Goal: Task Accomplishment & Management: Complete application form

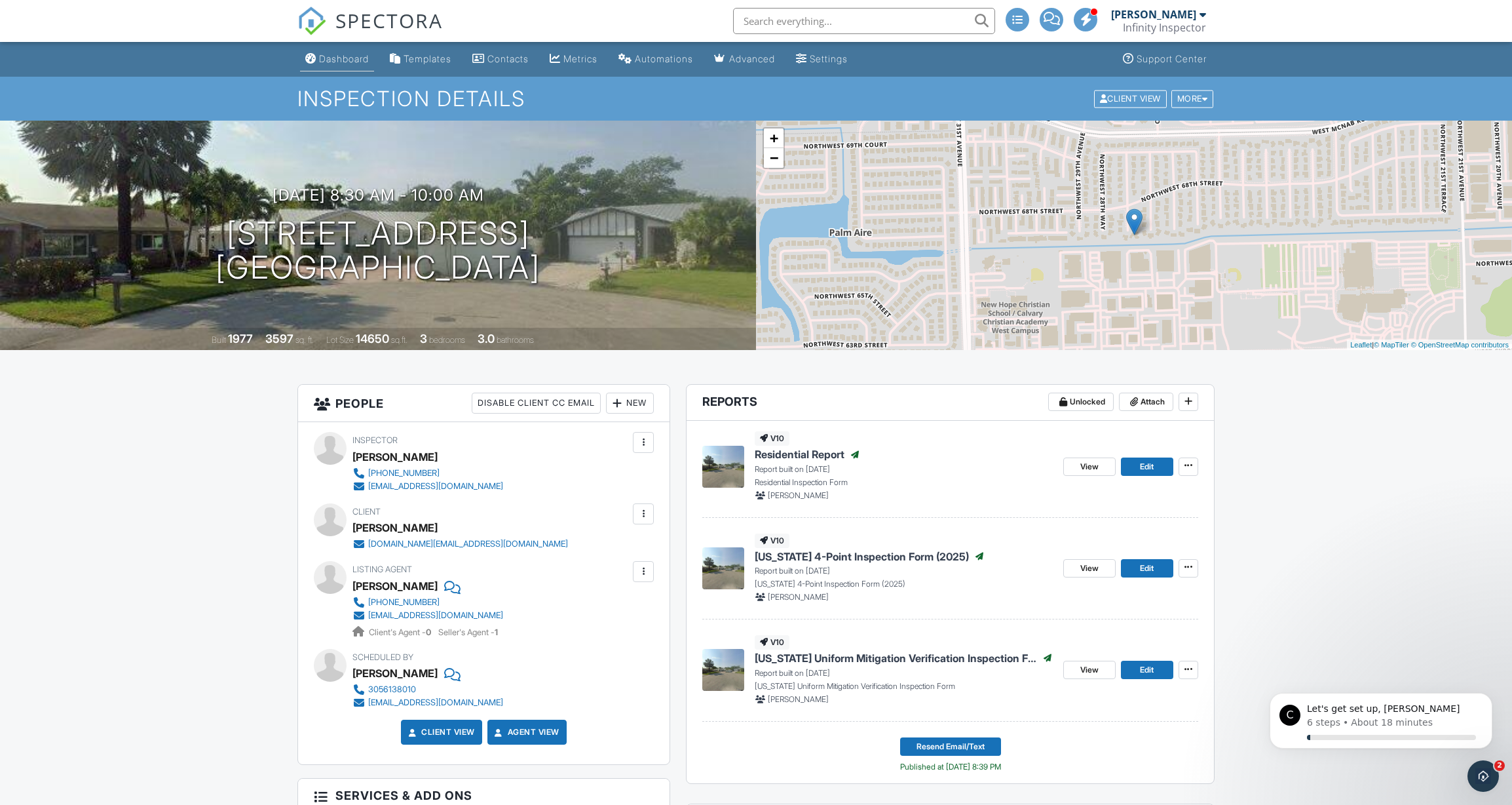
click at [326, 56] on div "Dashboard" at bounding box center [343, 58] width 50 height 11
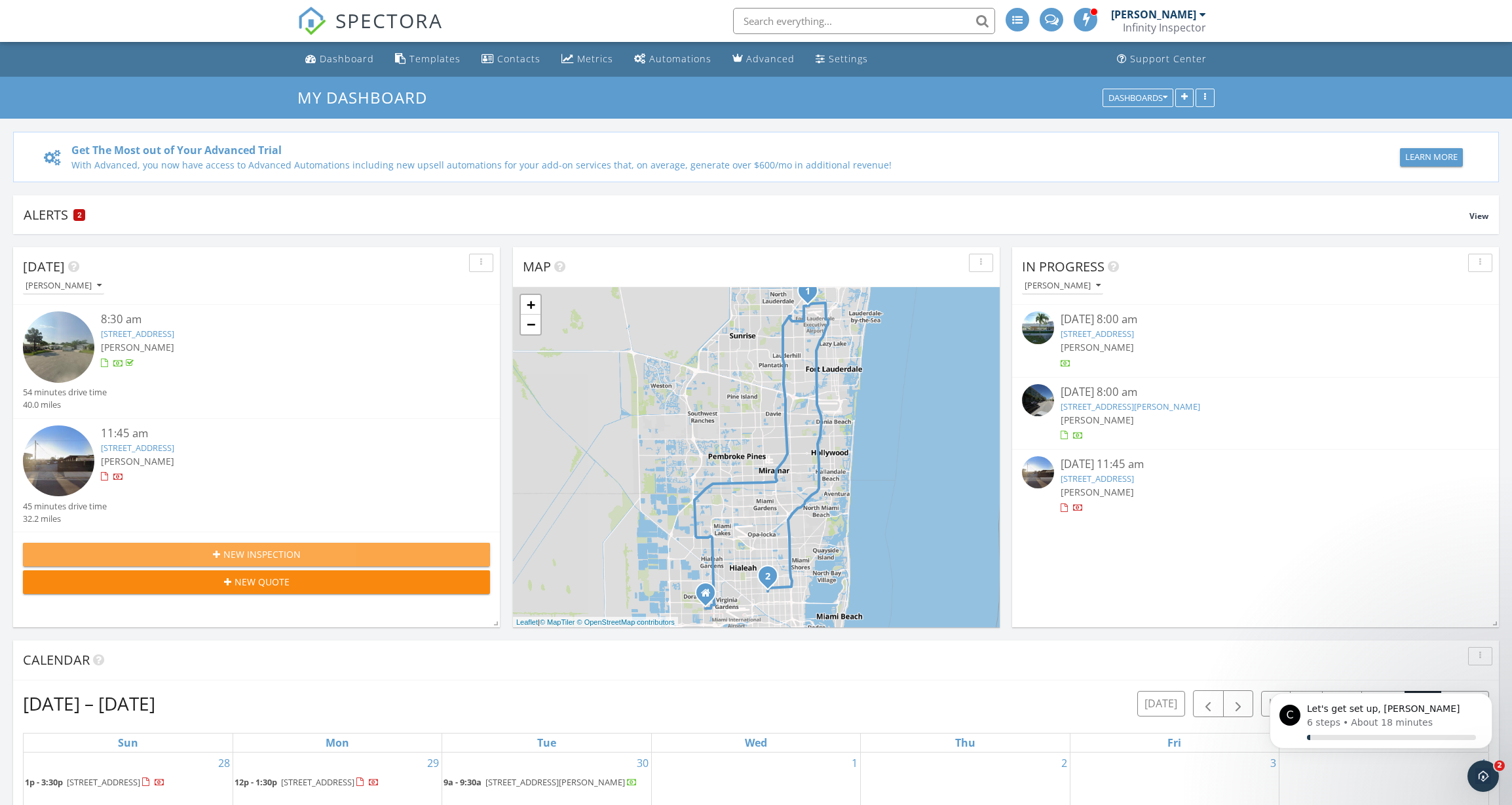
click at [191, 548] on div "New Inspection" at bounding box center [256, 554] width 446 height 14
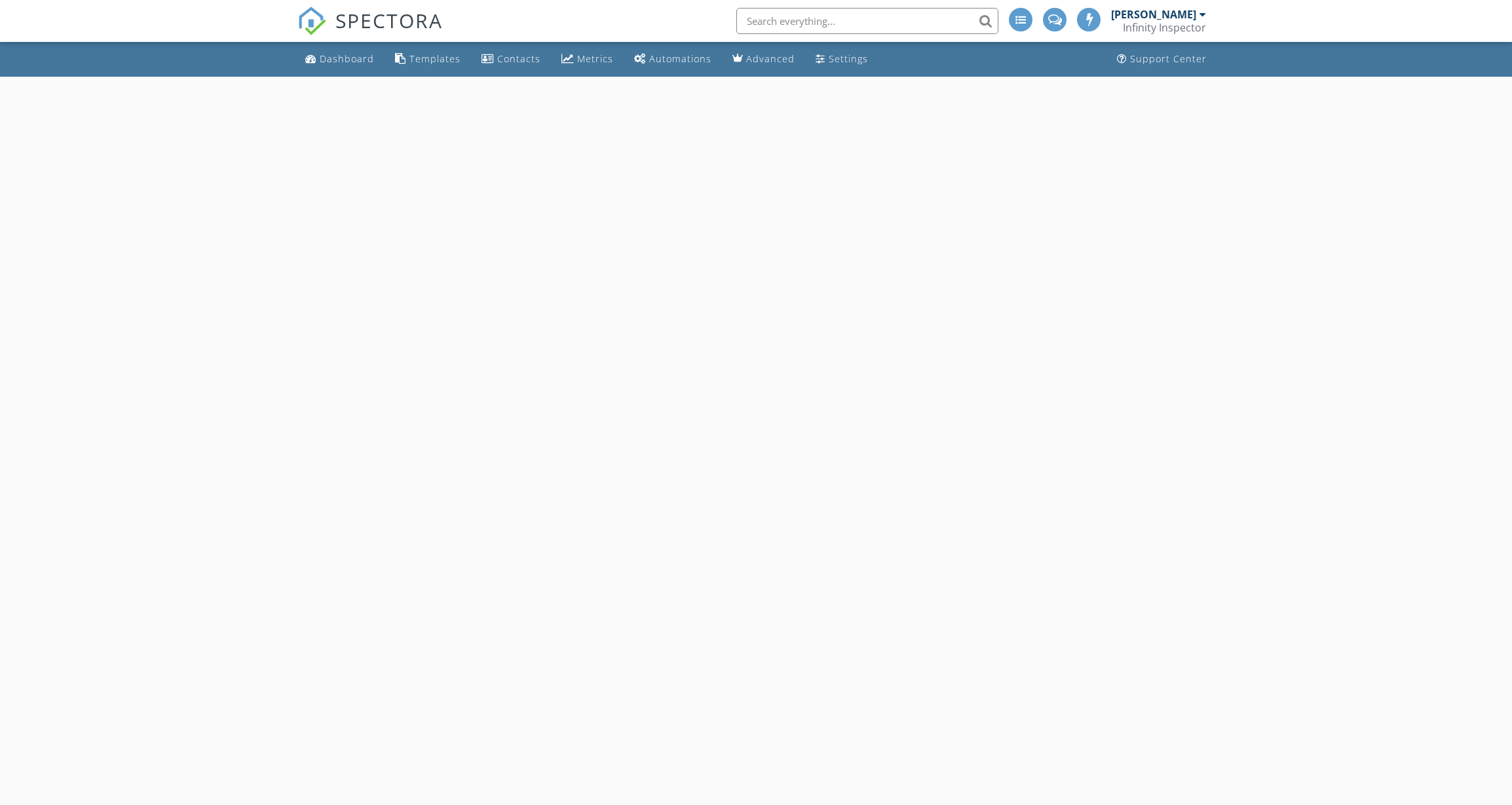
select select "8"
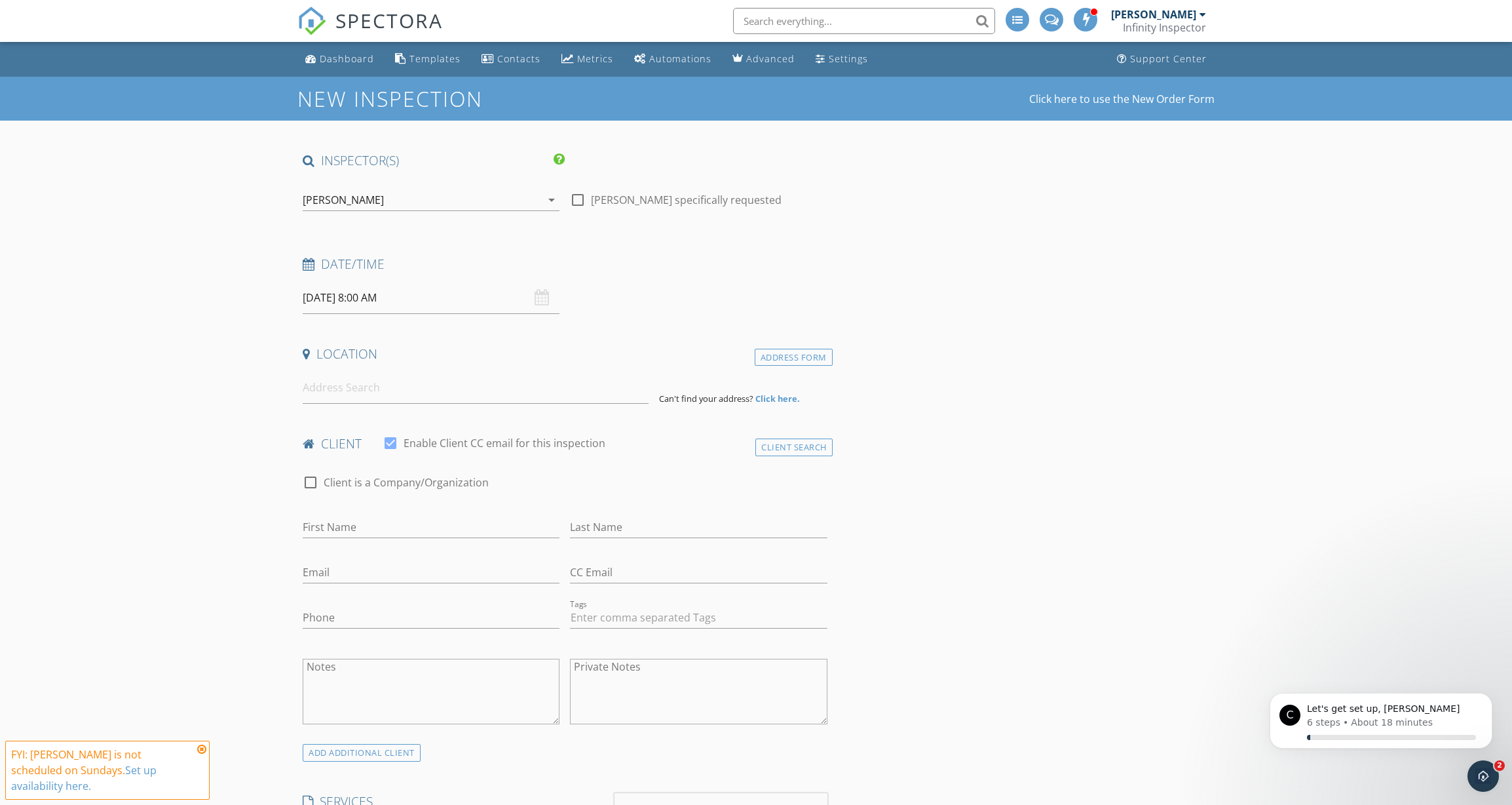
click at [358, 303] on input "09/28/2025 8:00 AM" at bounding box center [431, 297] width 257 height 32
type input "09/27/2025 8:00 AM"
type input "11"
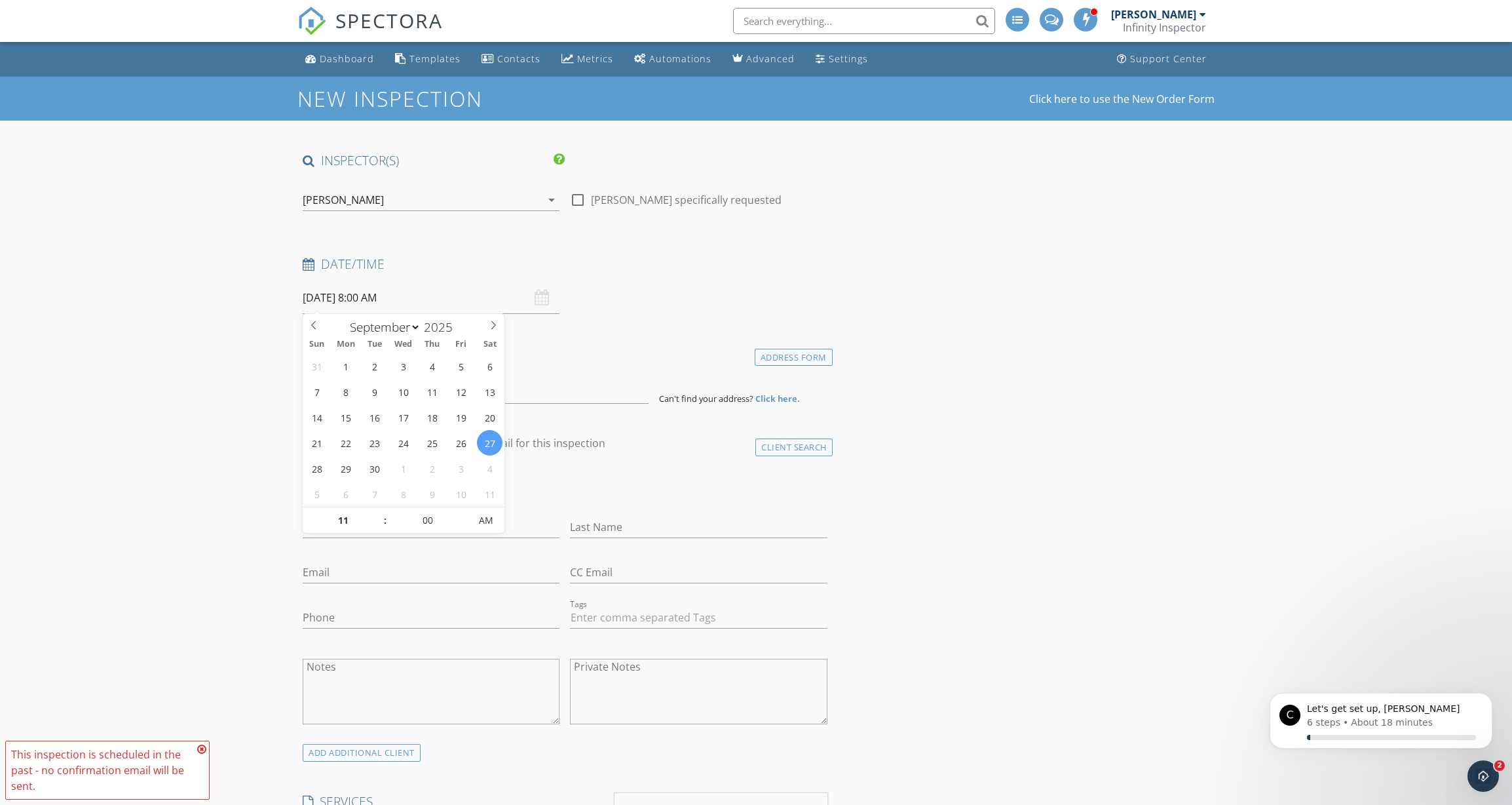
type input "09/27/2025 11:00 AM"
click at [378, 385] on input at bounding box center [475, 387] width 345 height 32
type input "Jairo"
type input "Soncco"
paste input "Jairosoncco7@gmail.com"
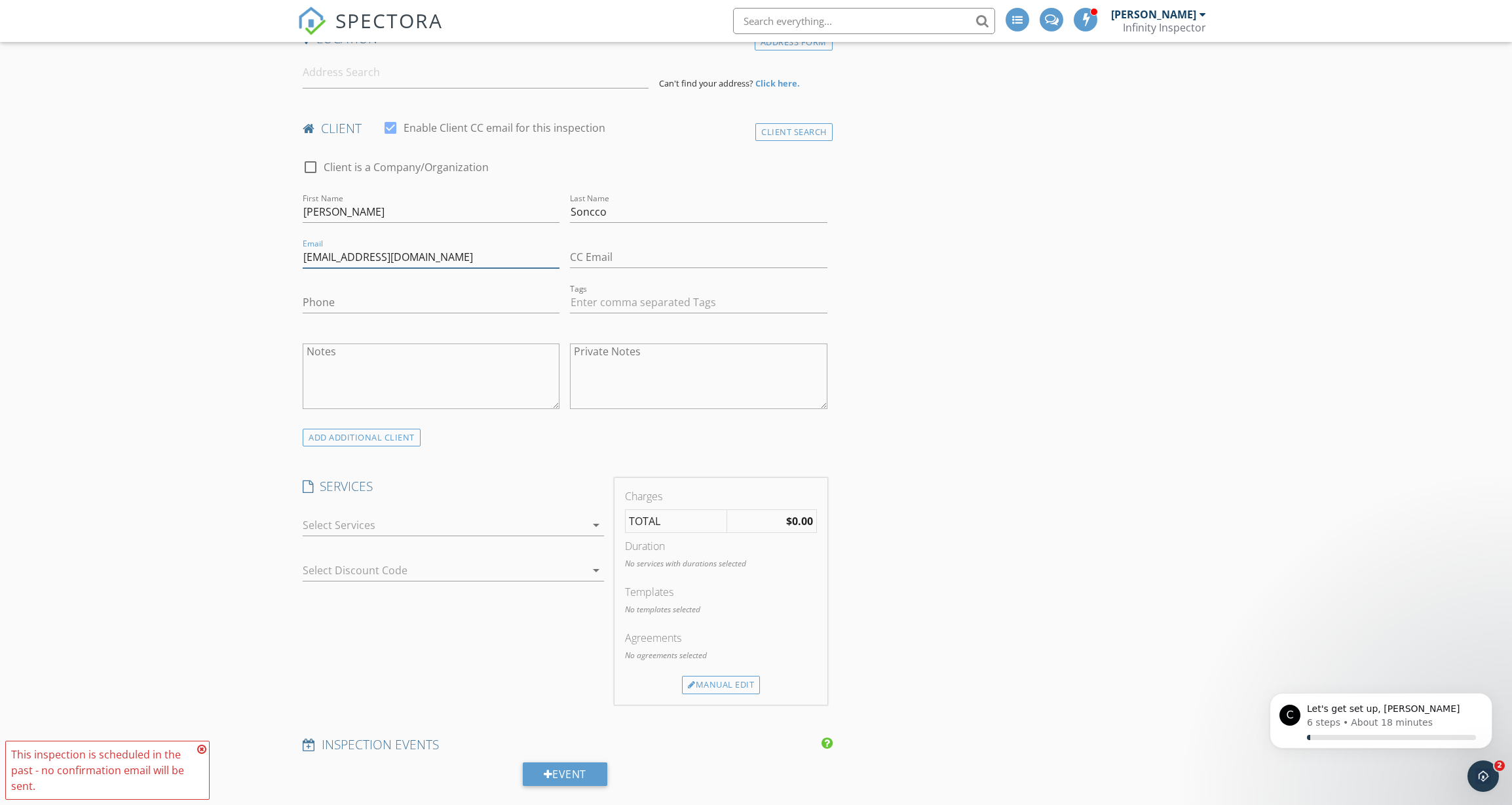
scroll to position [380, 0]
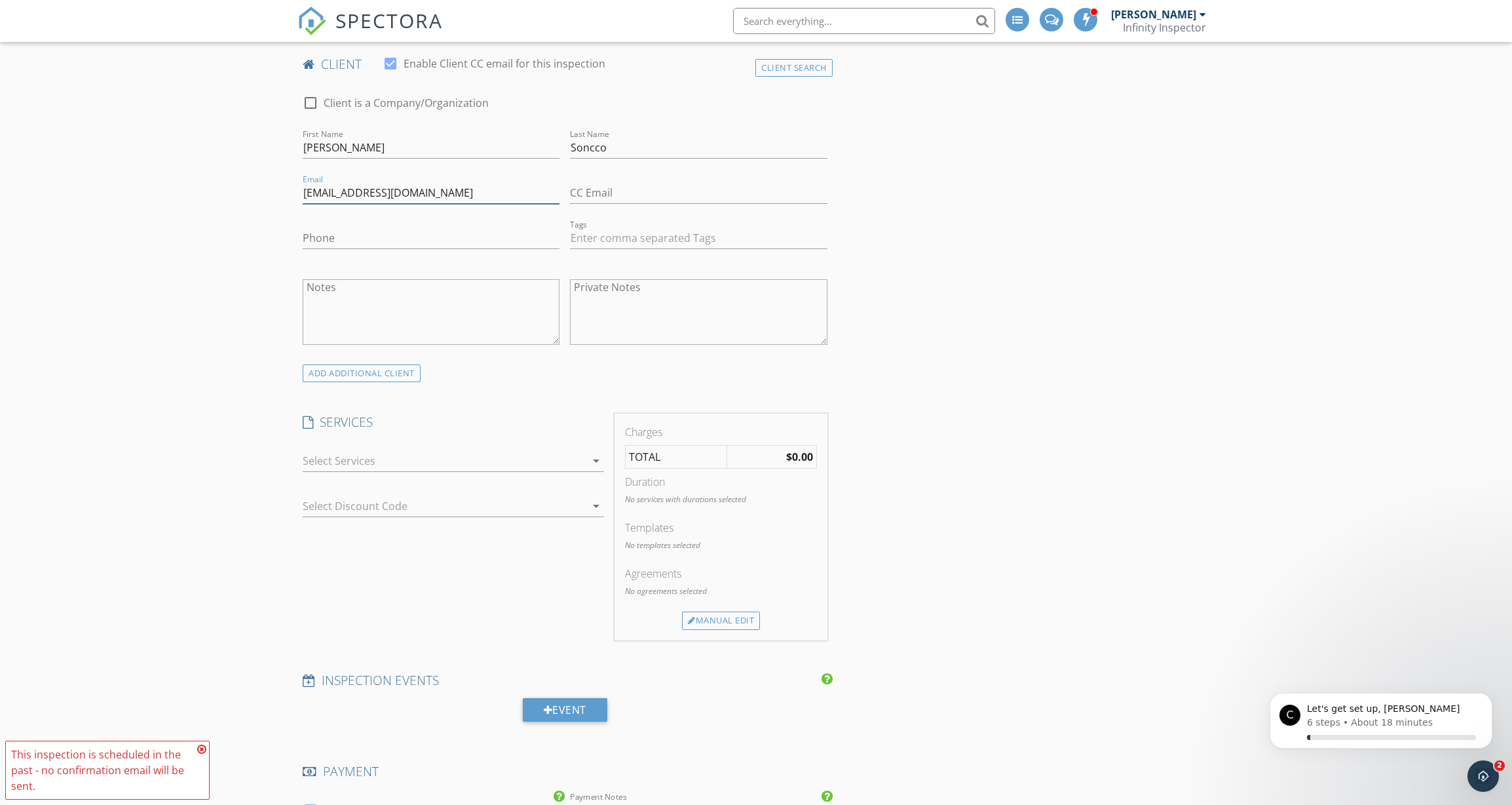
type input "Jairosoncco7@gmail.com"
click at [360, 456] on div at bounding box center [444, 460] width 283 height 21
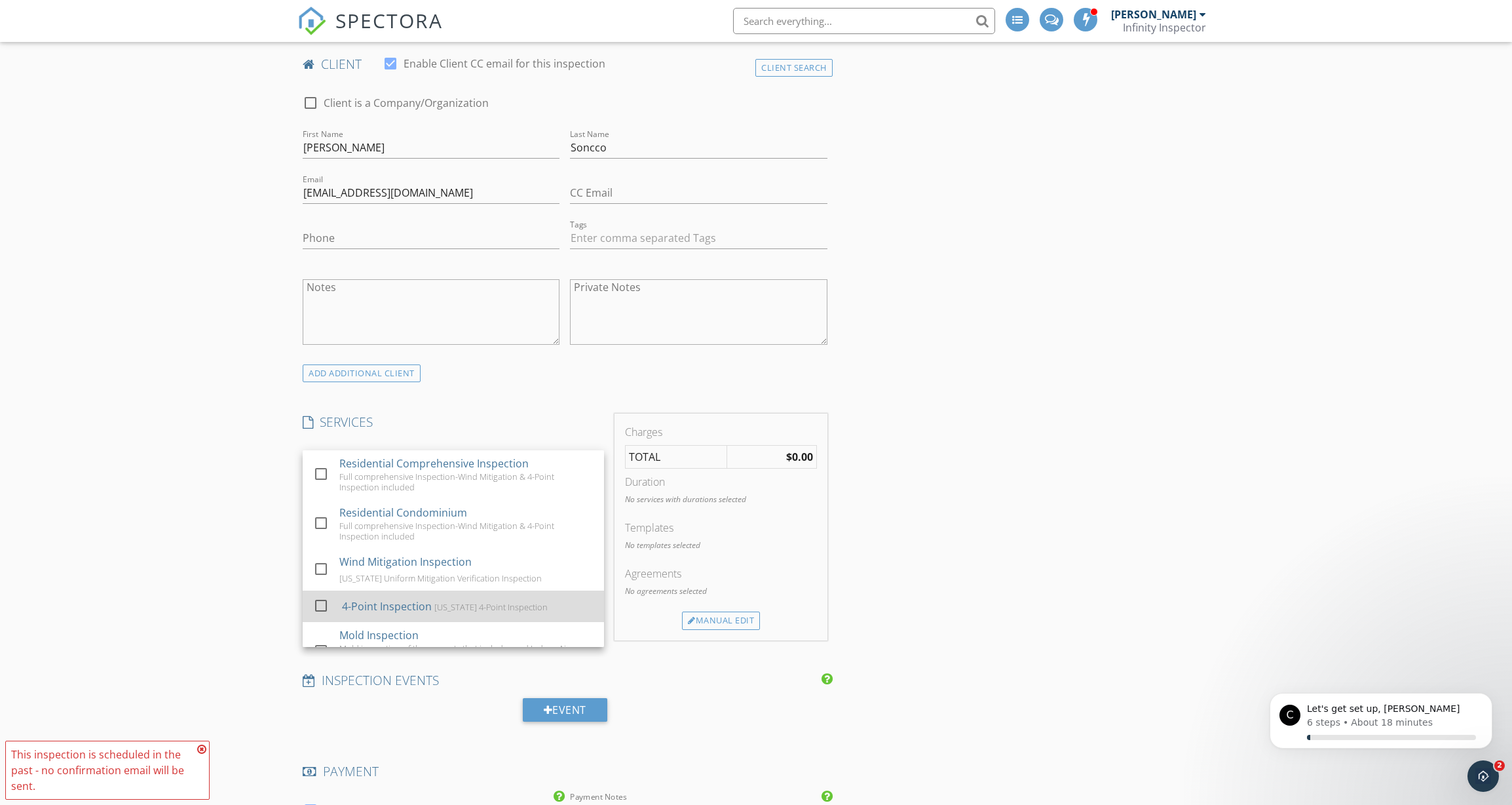
click at [366, 599] on div "4-Point Inspection" at bounding box center [386, 606] width 90 height 16
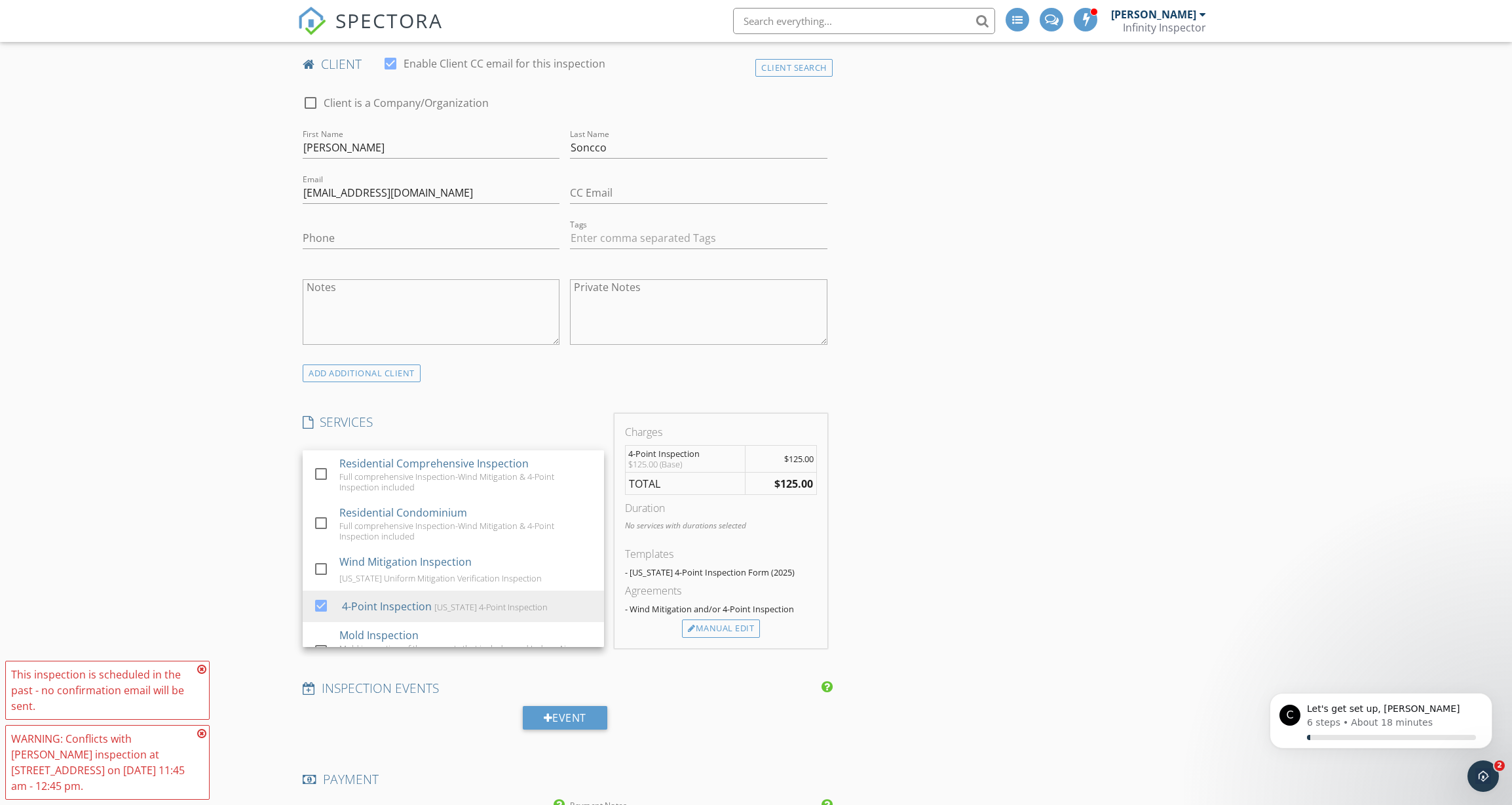
click at [923, 613] on div "INSPECTOR(S) check_box Nelson Moya PRIMARY Nelson Moya arrow_drop_down check_bo…" at bounding box center [756, 784] width 917 height 2024
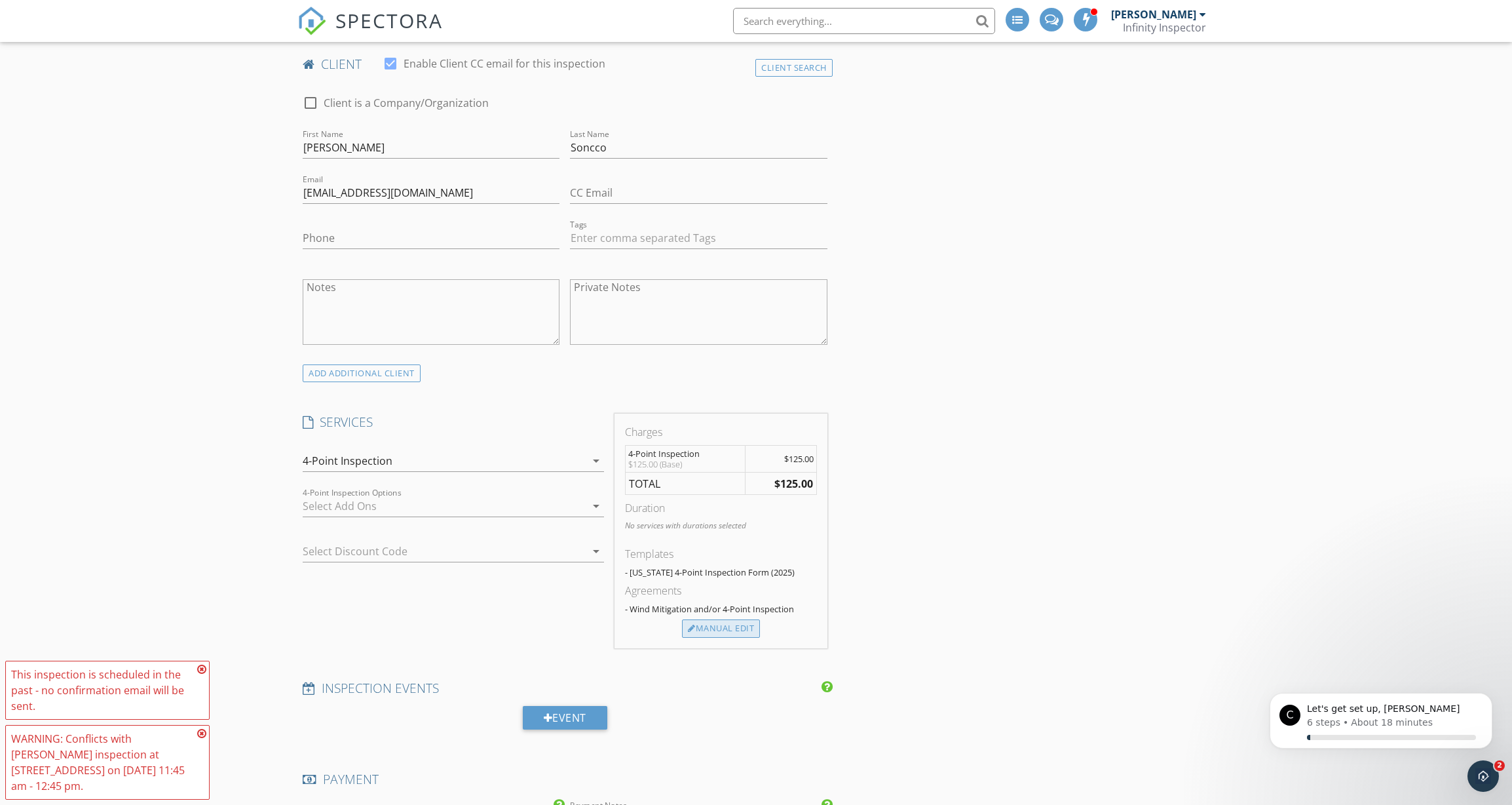
click at [731, 621] on div "Manual Edit" at bounding box center [721, 628] width 78 height 18
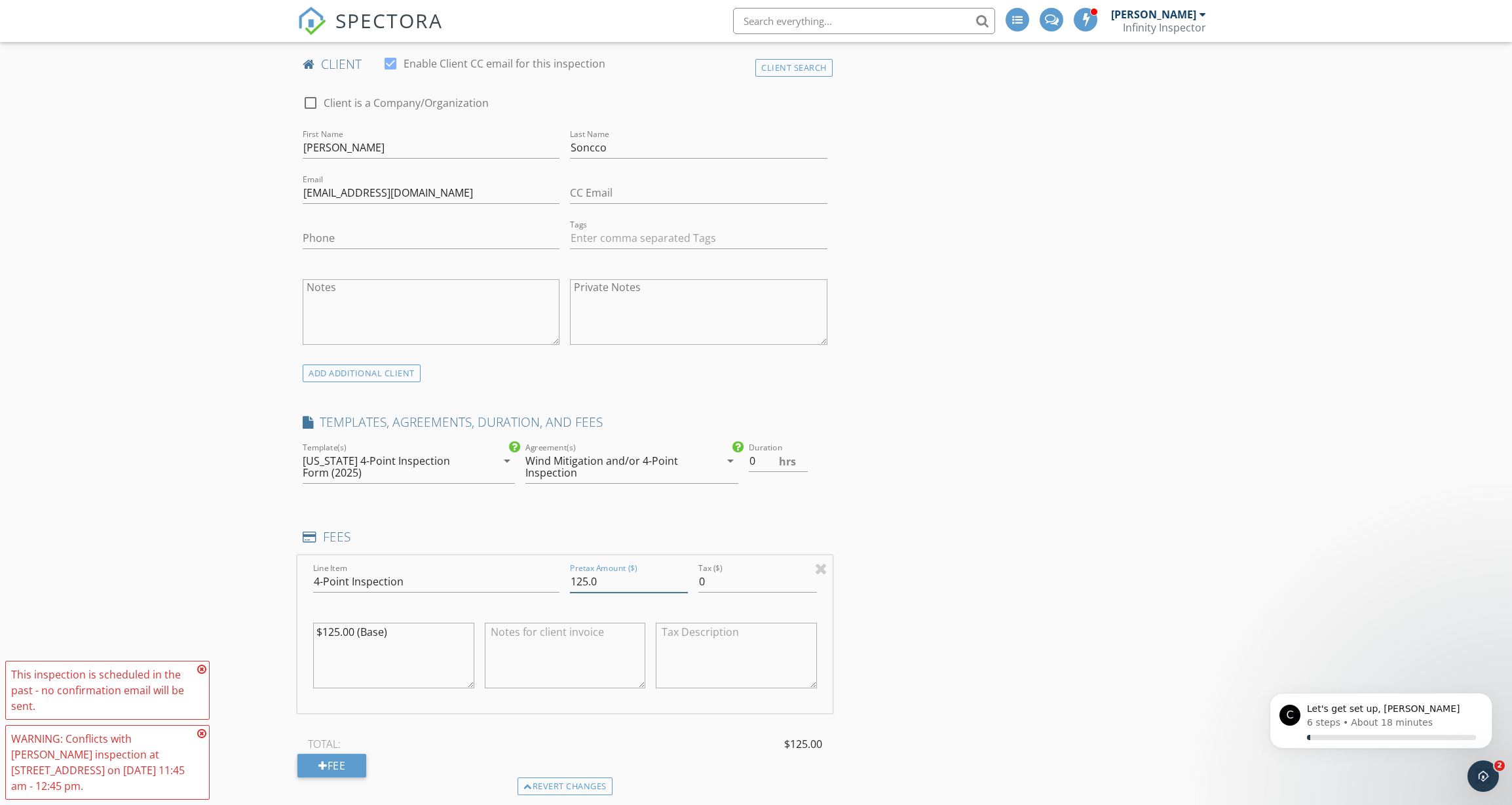
drag, startPoint x: 602, startPoint y: 576, endPoint x: 538, endPoint y: 576, distance: 64.0
click at [538, 576] on div "Line Item 4-Point Inspection Pretax Amount ($) 125.0 Tax ($) 0 $125.00 (Base)" at bounding box center [565, 634] width 535 height 158
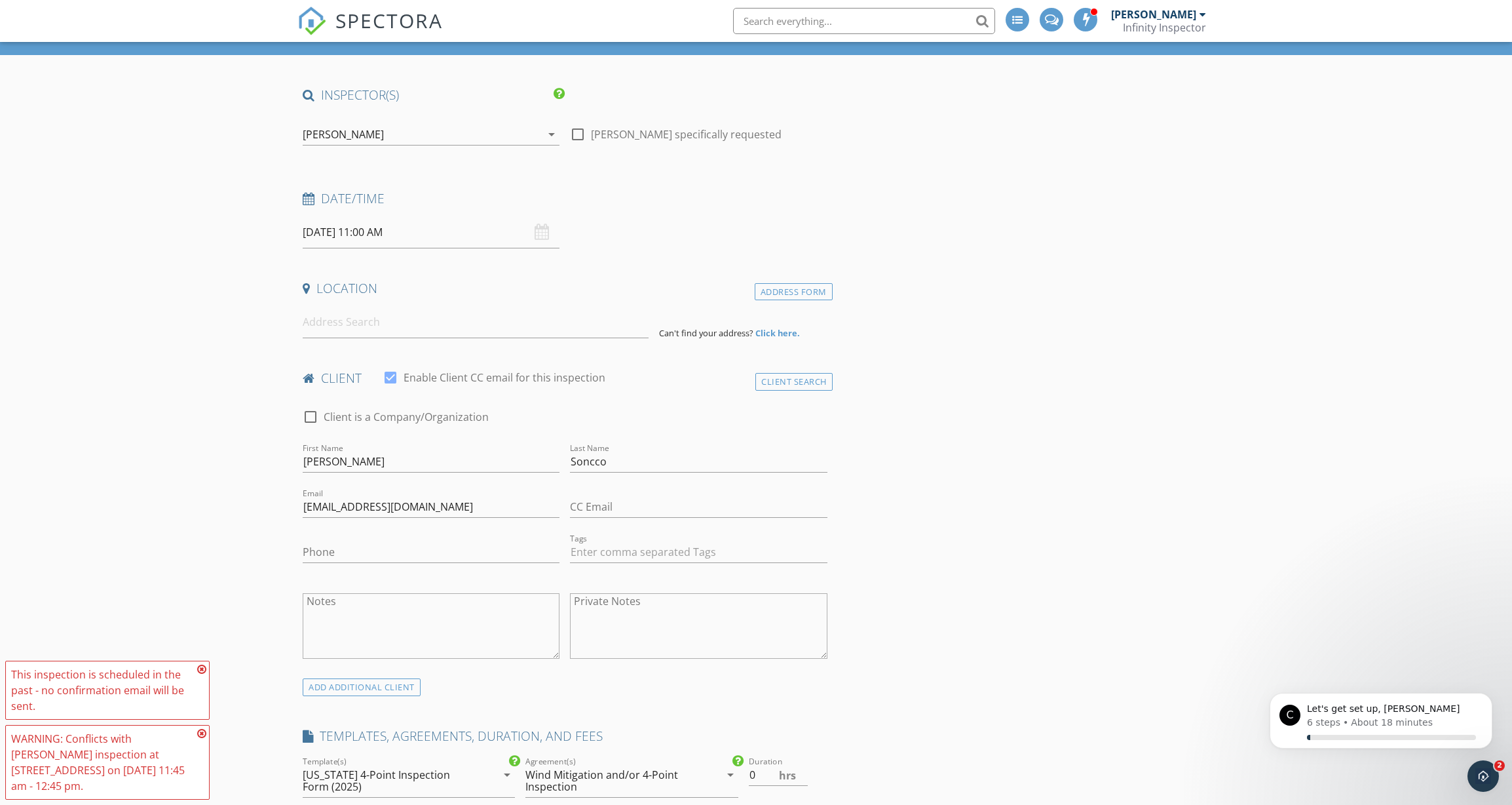
scroll to position [63, 0]
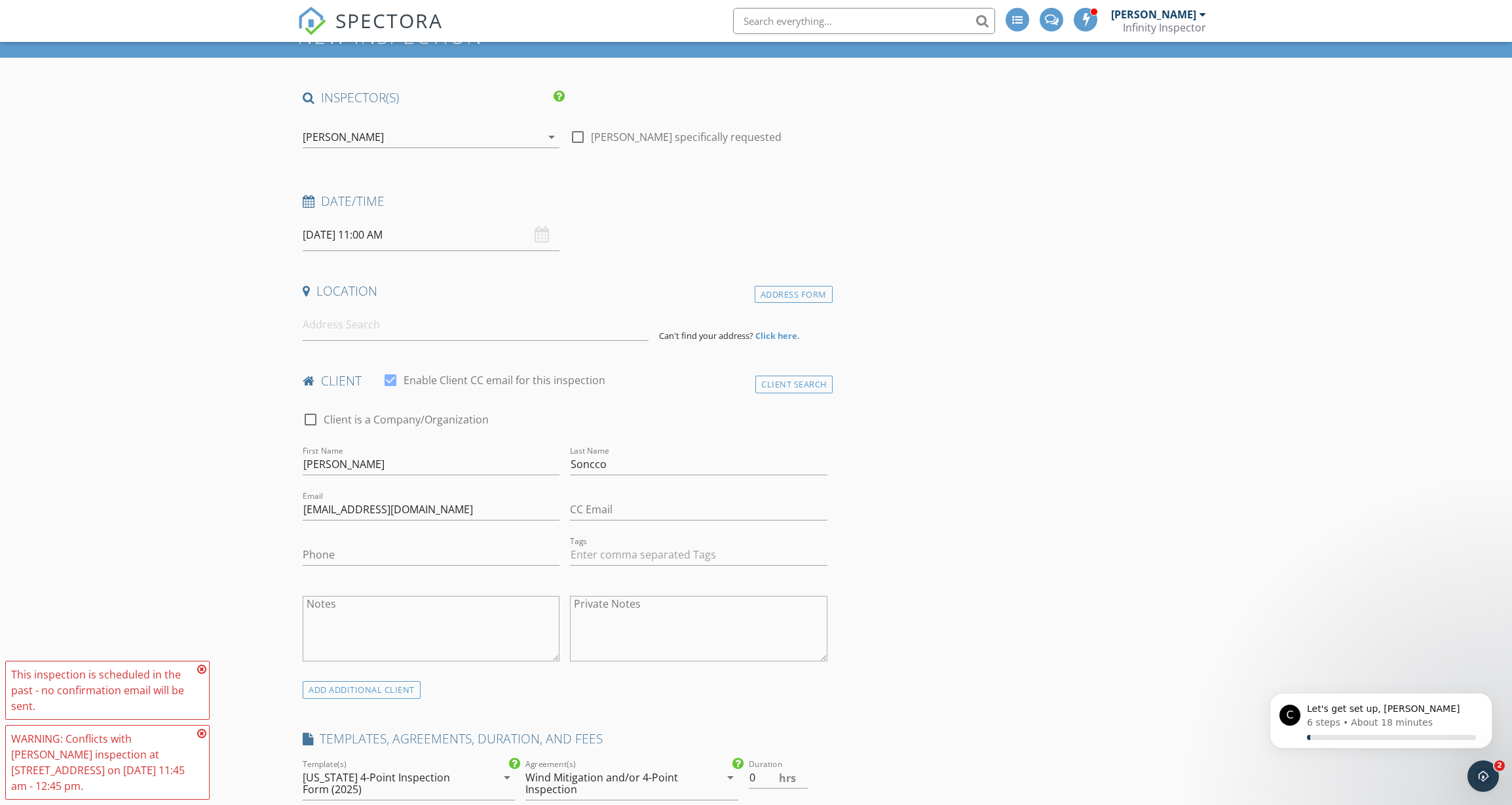
type input "100"
click at [574, 323] on input at bounding box center [475, 324] width 345 height 32
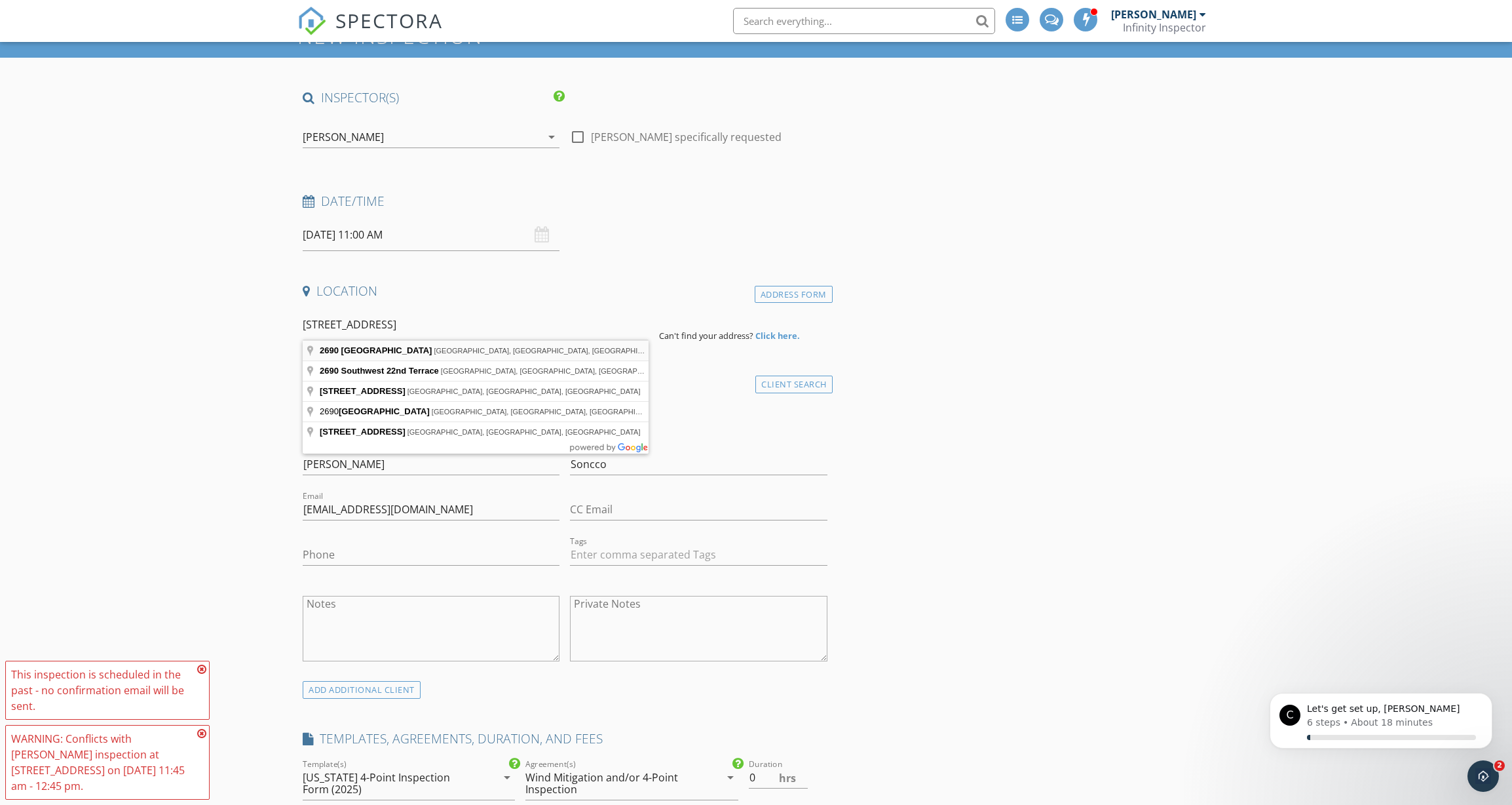
type input "2690 Southwest 22nd Avenue, Miami, FL, USA"
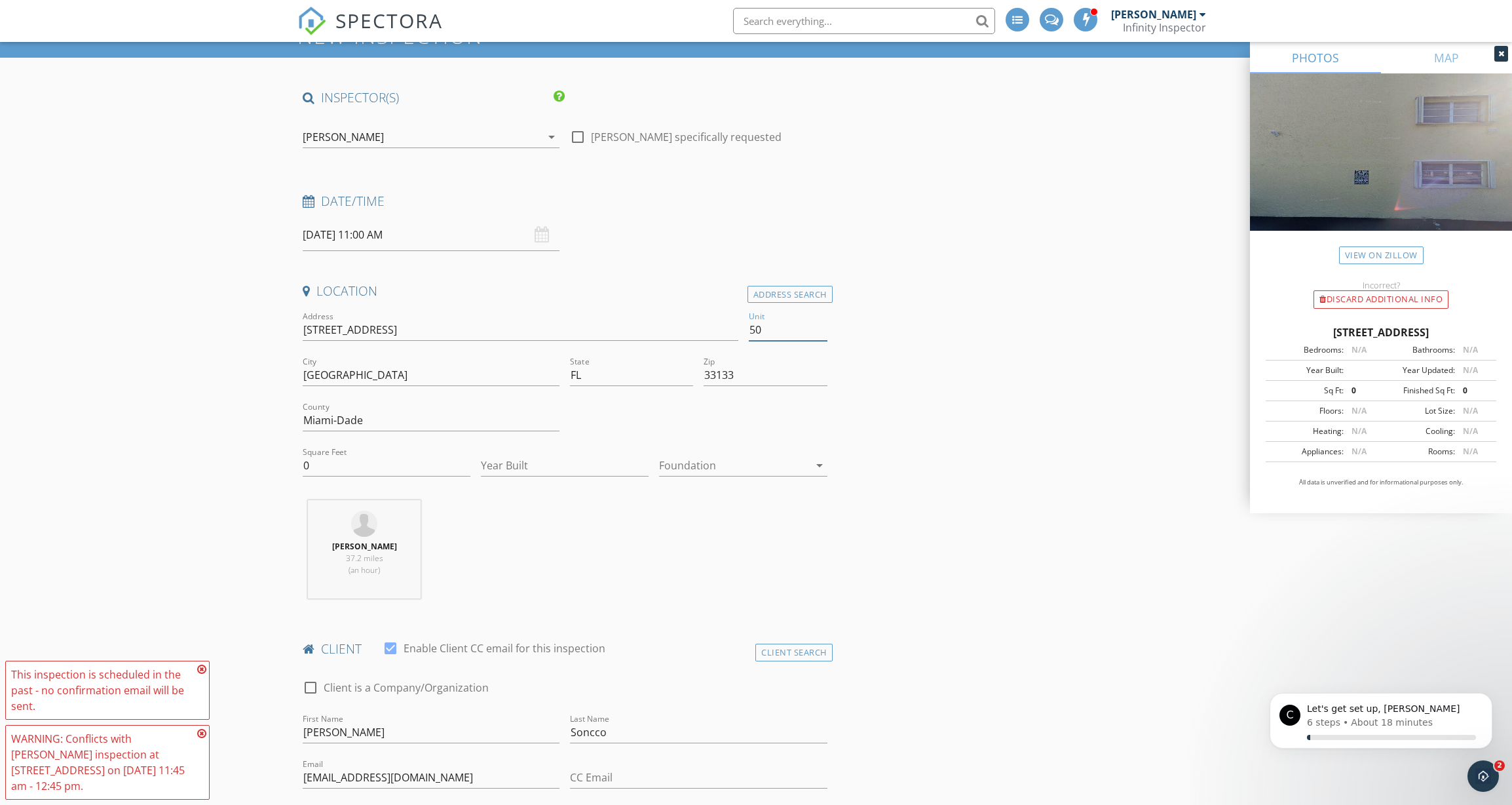
type input "501"
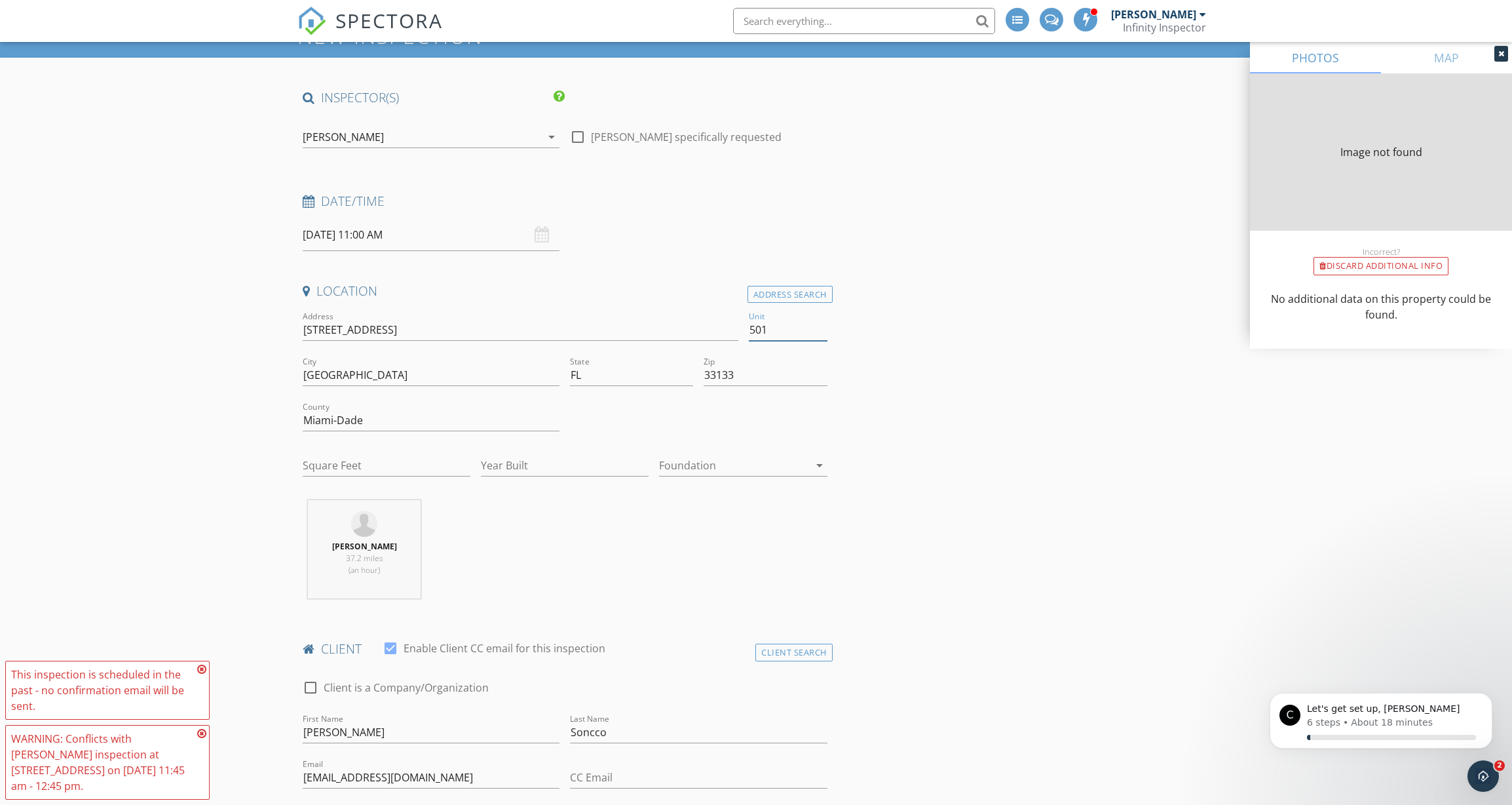
type input "906"
type input "1974"
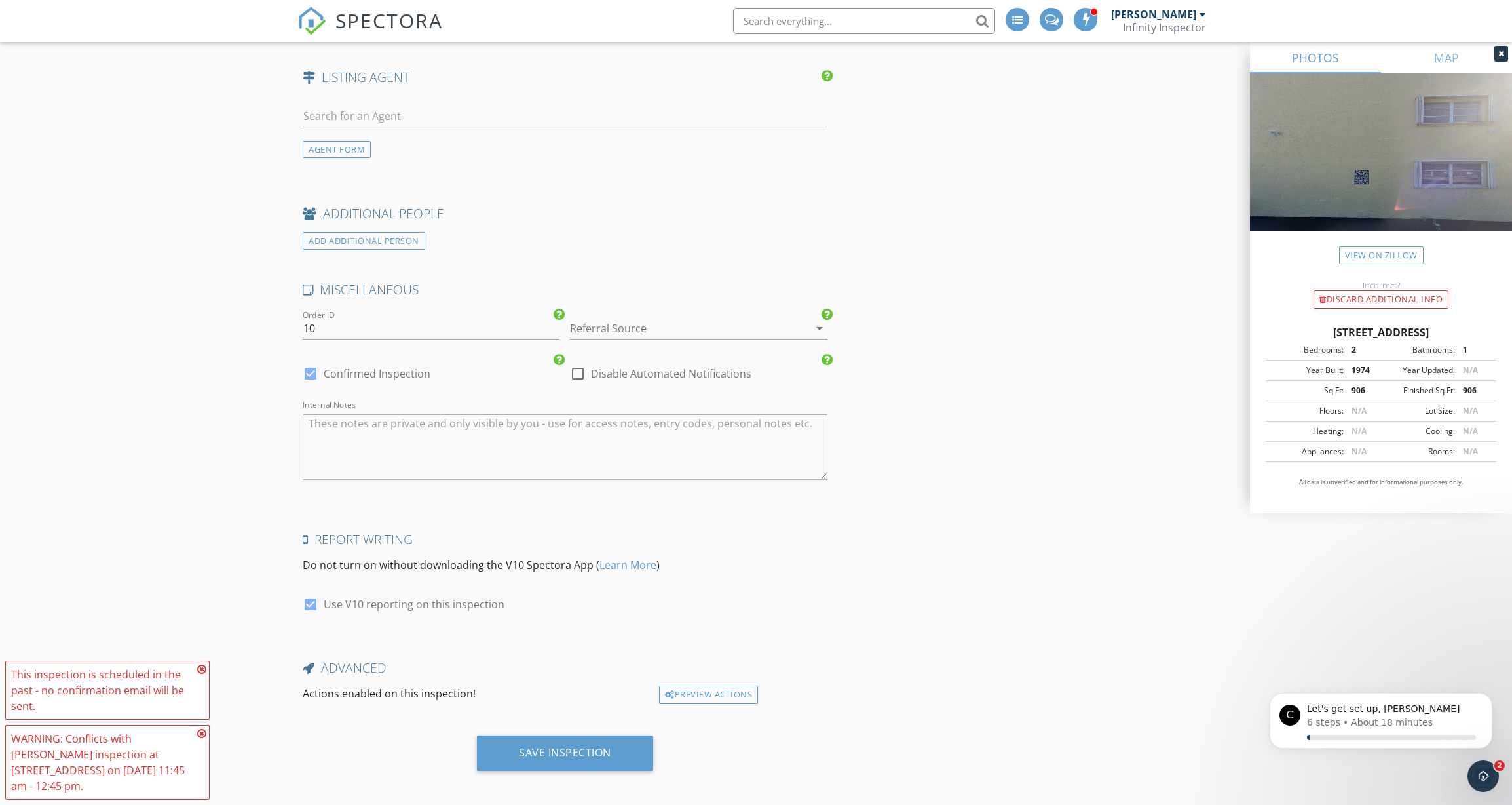
scroll to position [1810, 0]
type input "501"
click at [553, 747] on div "Save Inspection" at bounding box center [564, 752] width 92 height 13
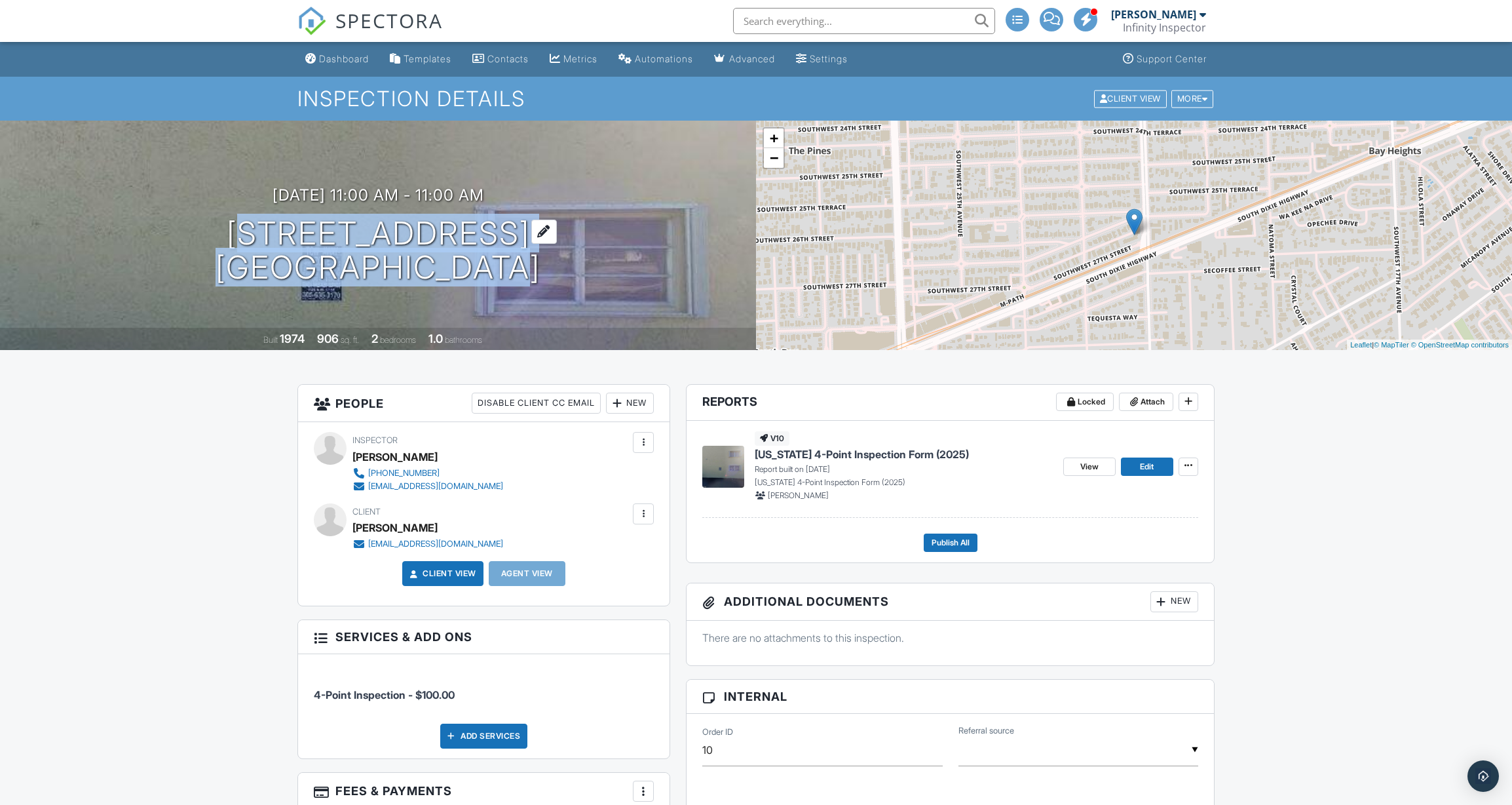
drag, startPoint x: 163, startPoint y: 223, endPoint x: 512, endPoint y: 275, distance: 352.9
click at [512, 275] on div "09/27/2025 11:00 am - 11:00 am 2690 SW 22nd Ave 501 Miami, FL 33133" at bounding box center [378, 236] width 756 height 99
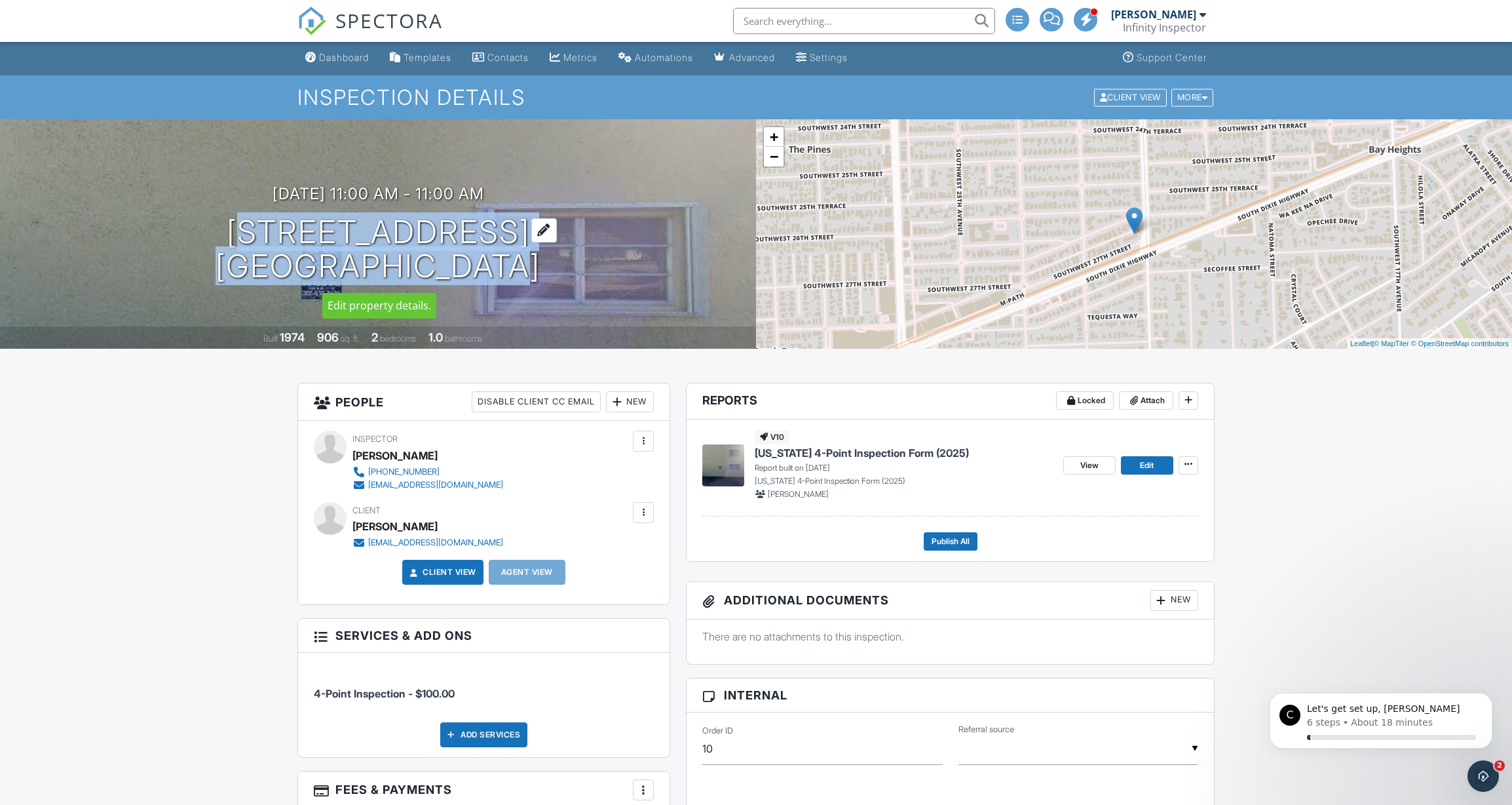
copy h1 "2690 SW 22nd Ave 501 Miami, FL 33133"
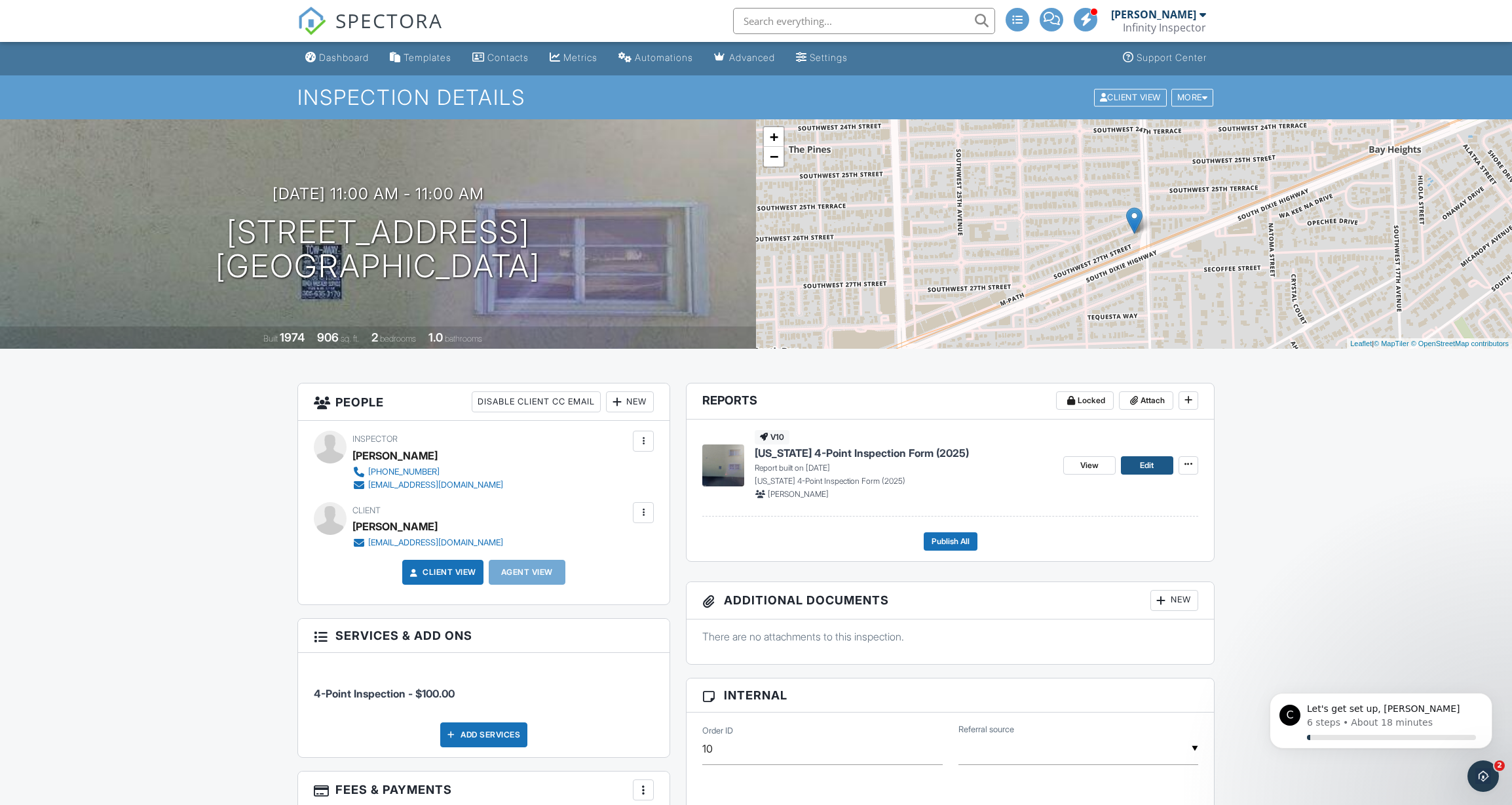
click at [1147, 459] on span "Edit" at bounding box center [1146, 464] width 14 height 13
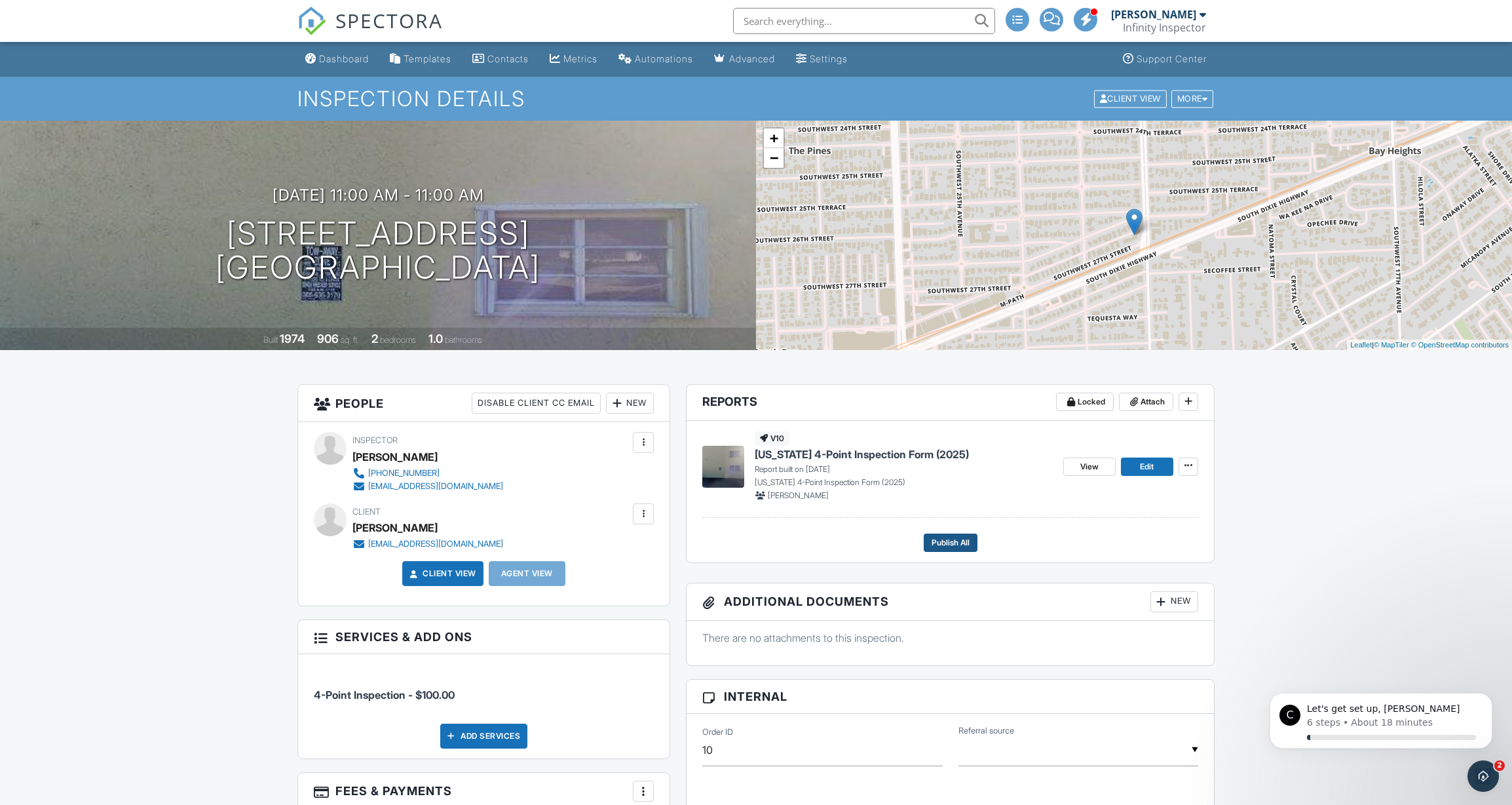
click at [954, 541] on span "Publish All" at bounding box center [950, 542] width 38 height 13
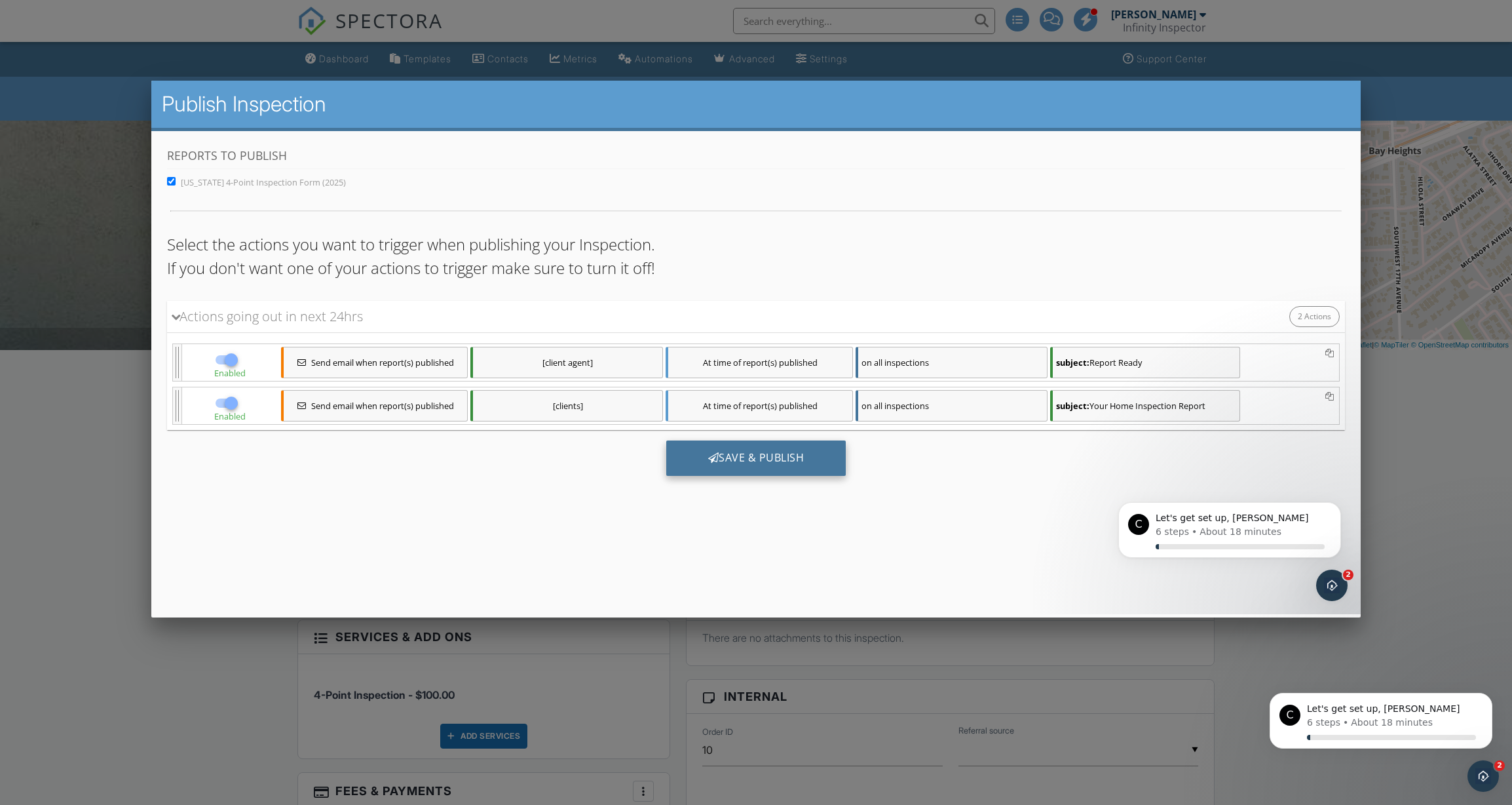
click at [758, 457] on div "Save & Publish" at bounding box center [755, 457] width 180 height 35
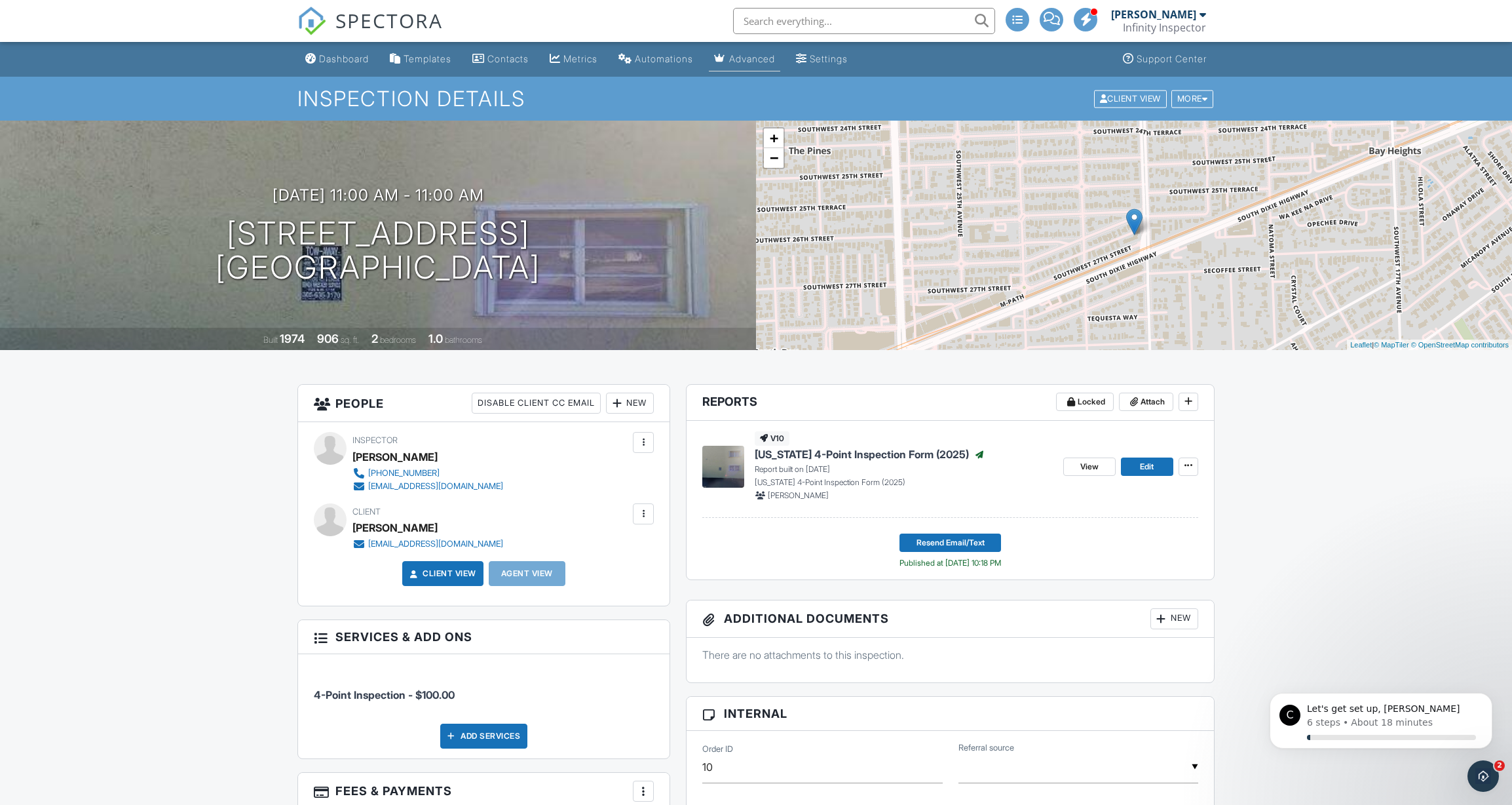
click at [749, 61] on div "Advanced" at bounding box center [751, 58] width 46 height 11
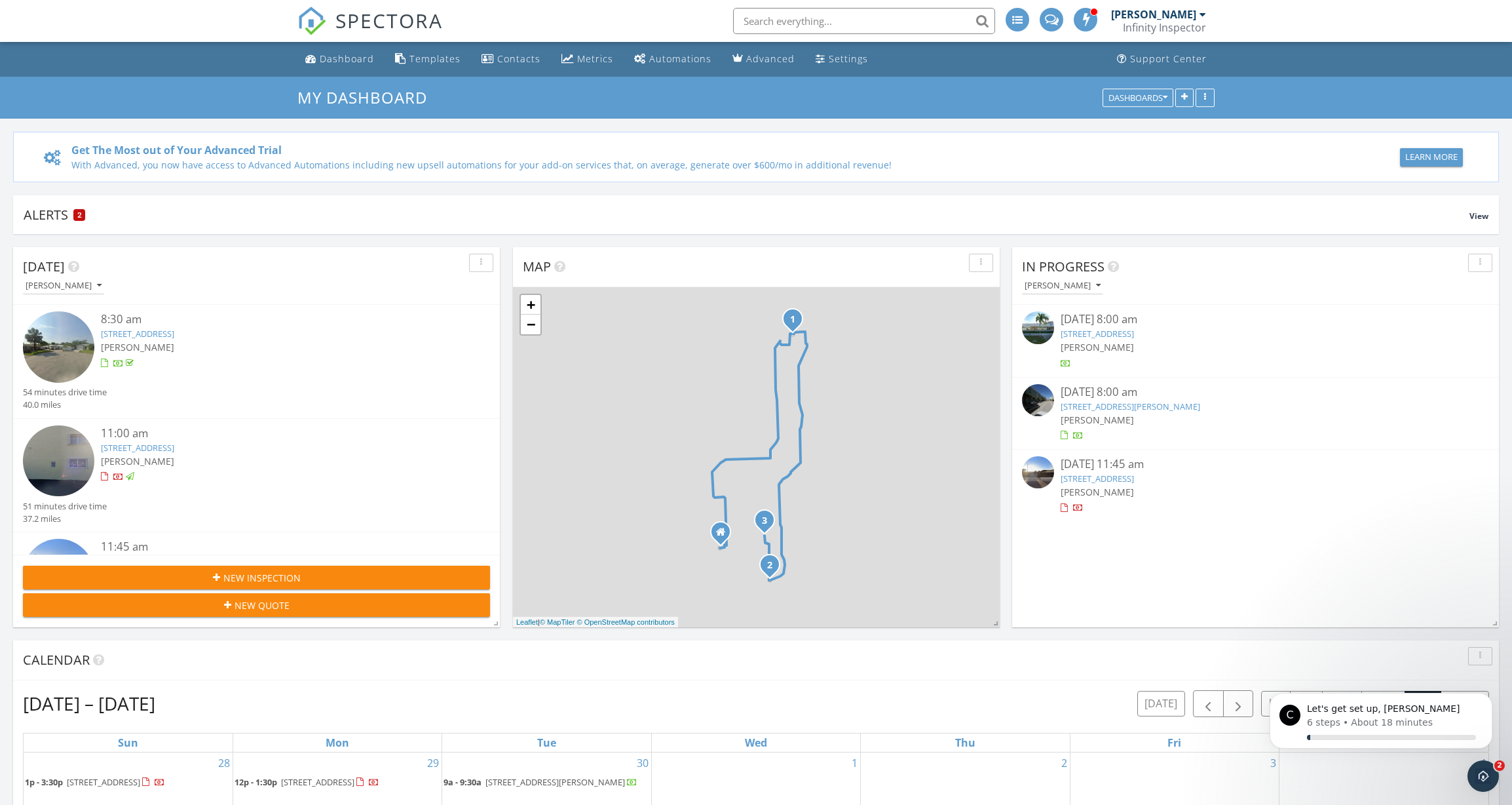
click at [1202, 13] on div at bounding box center [1203, 14] width 7 height 11
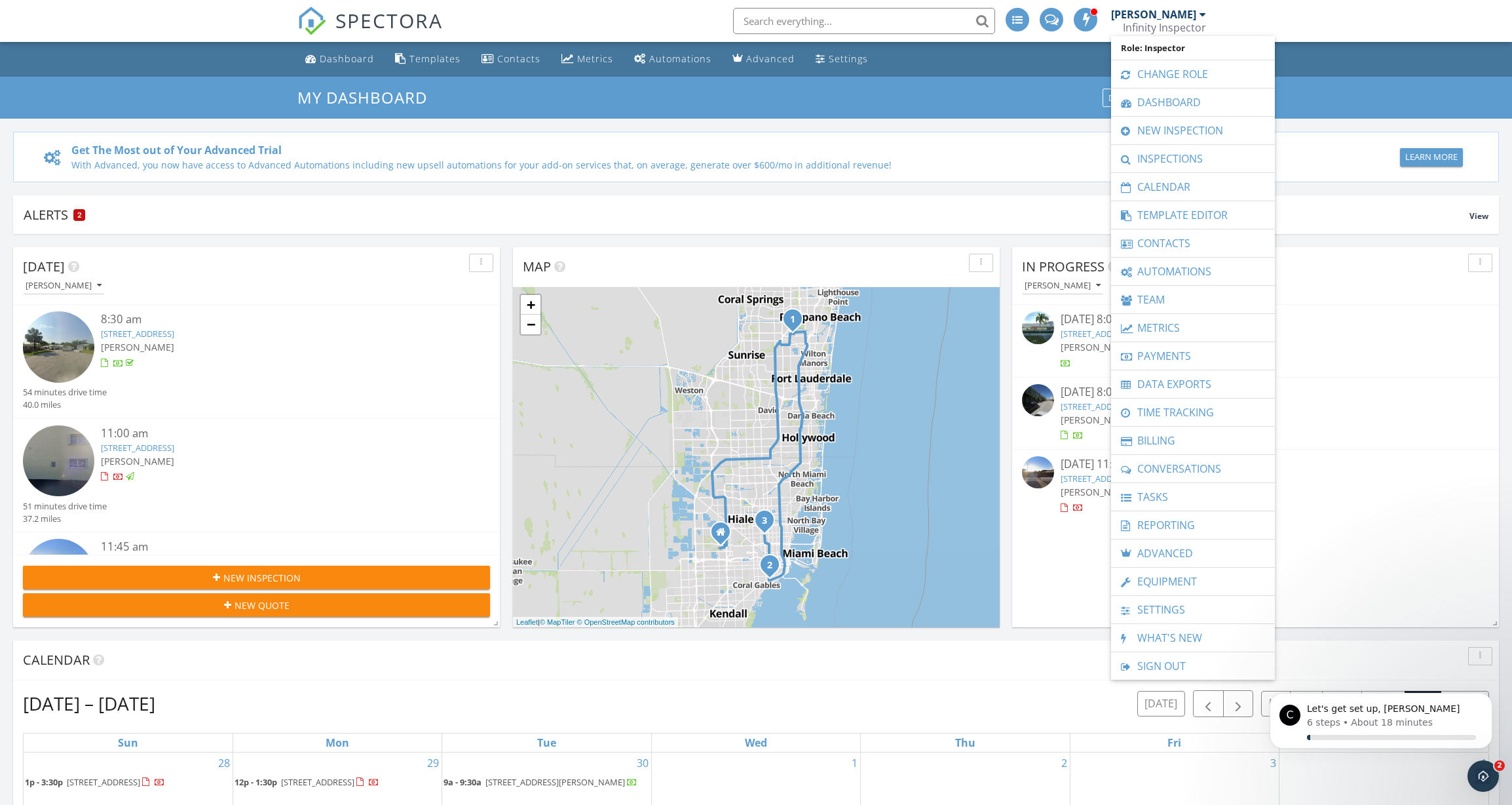
click at [1358, 190] on div "Alerts 2 View Company 2 Inspection Learn More Payouts Paused Thank you for subm…" at bounding box center [756, 804] width 1512 height 1244
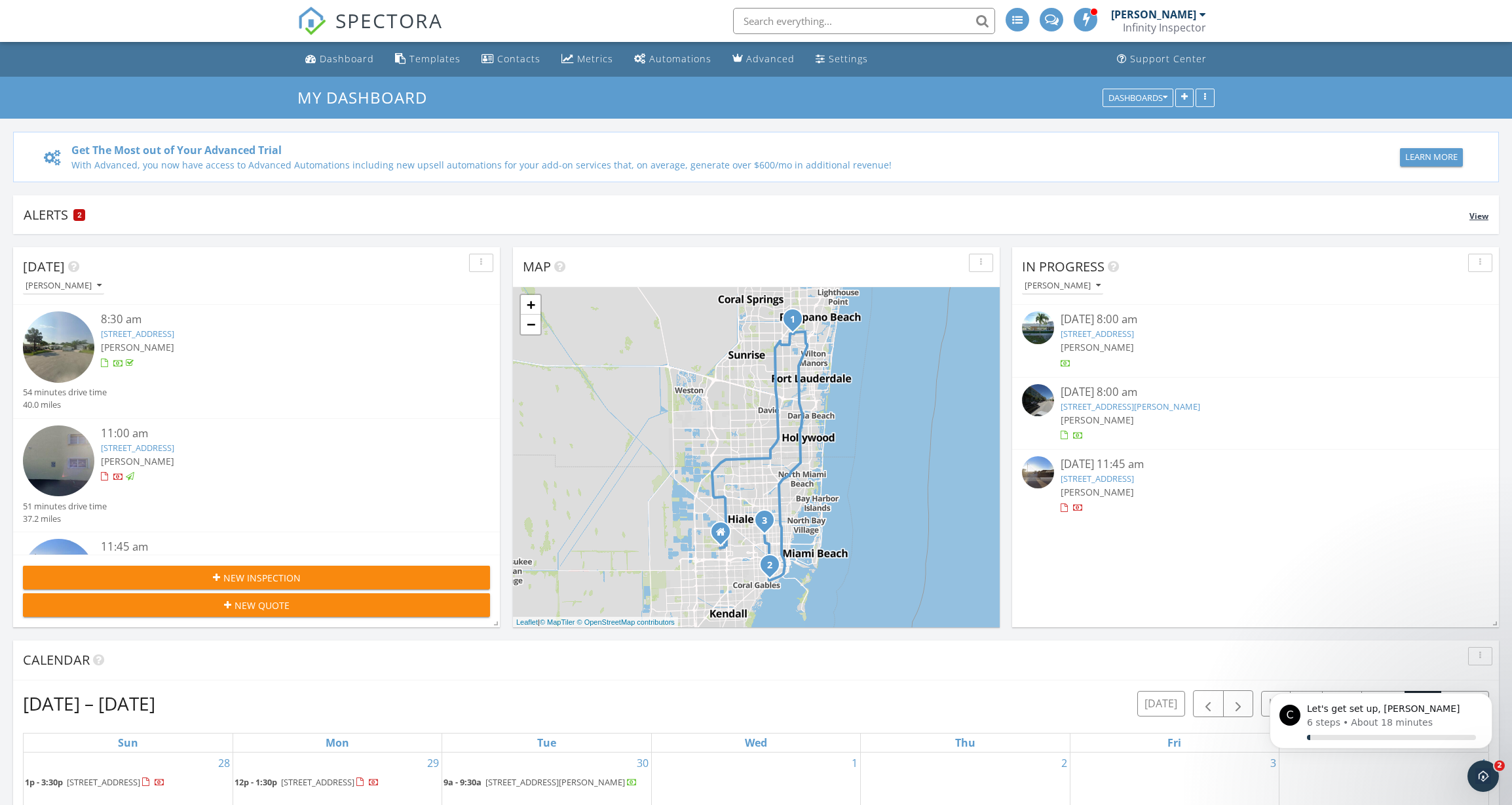
click at [59, 213] on div "Alerts 2" at bounding box center [746, 214] width 1446 height 18
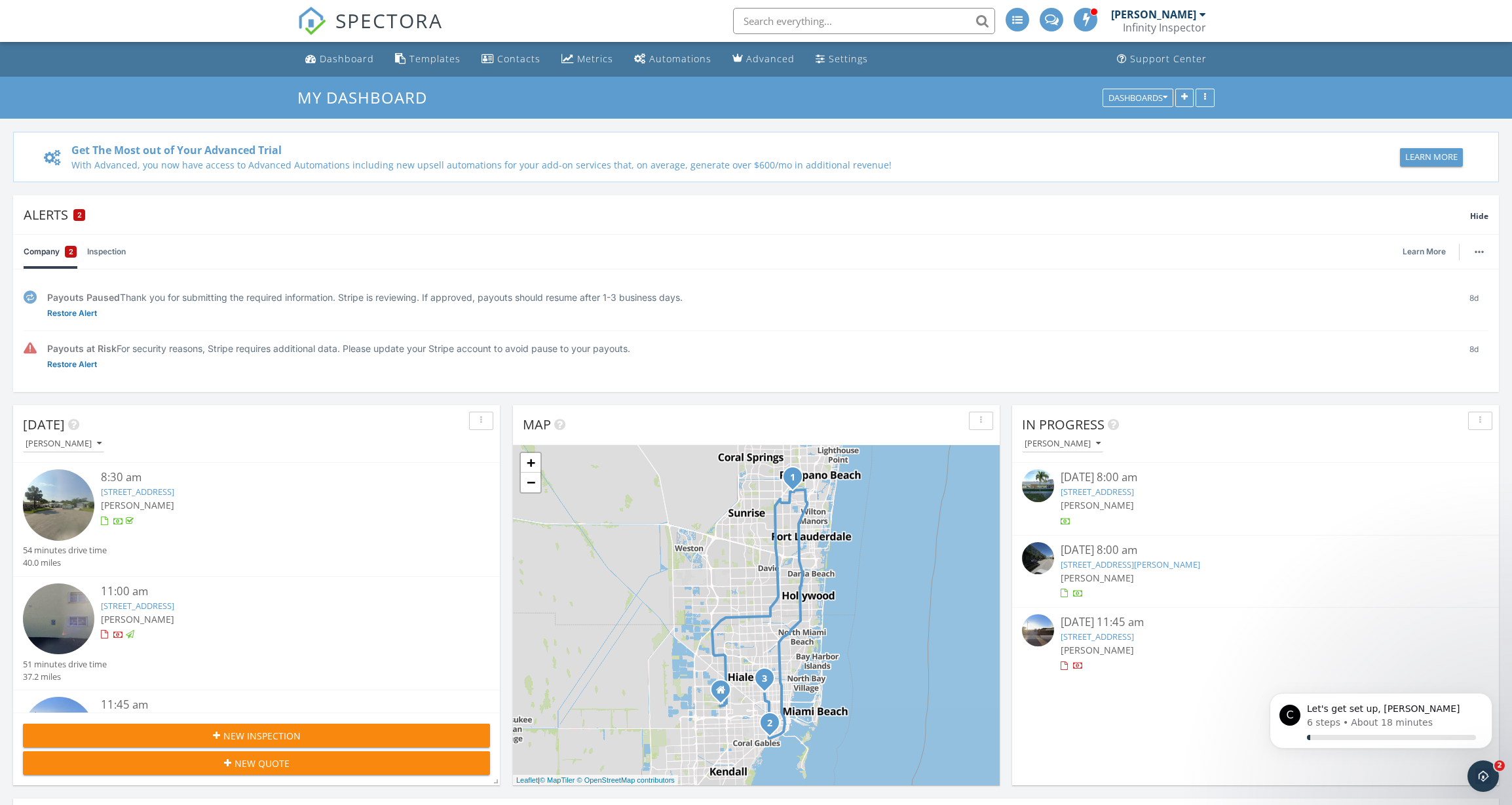
click at [120, 253] on link "Inspection" at bounding box center [107, 251] width 39 height 34
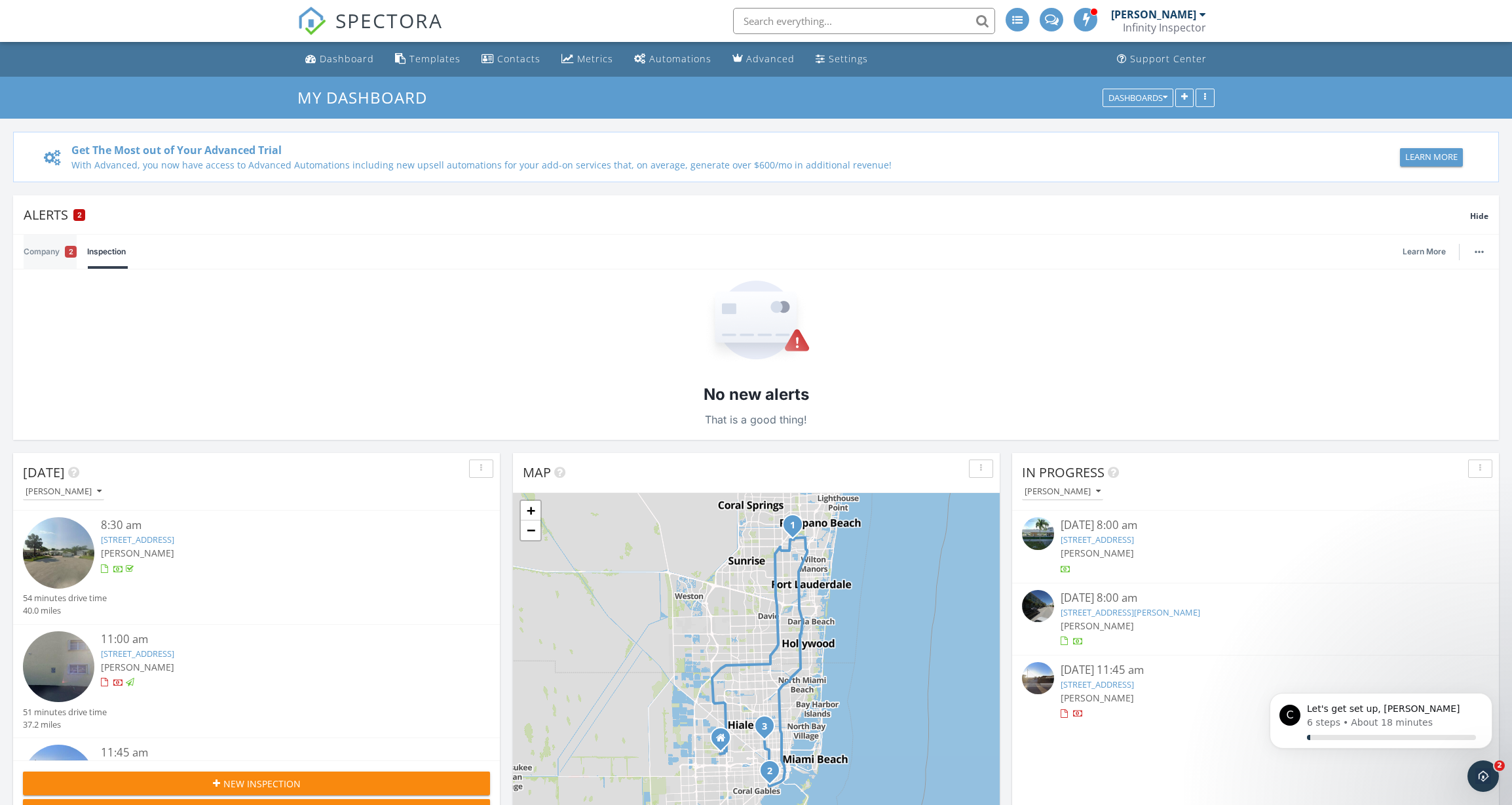
click at [54, 256] on link "Company 2" at bounding box center [50, 251] width 54 height 34
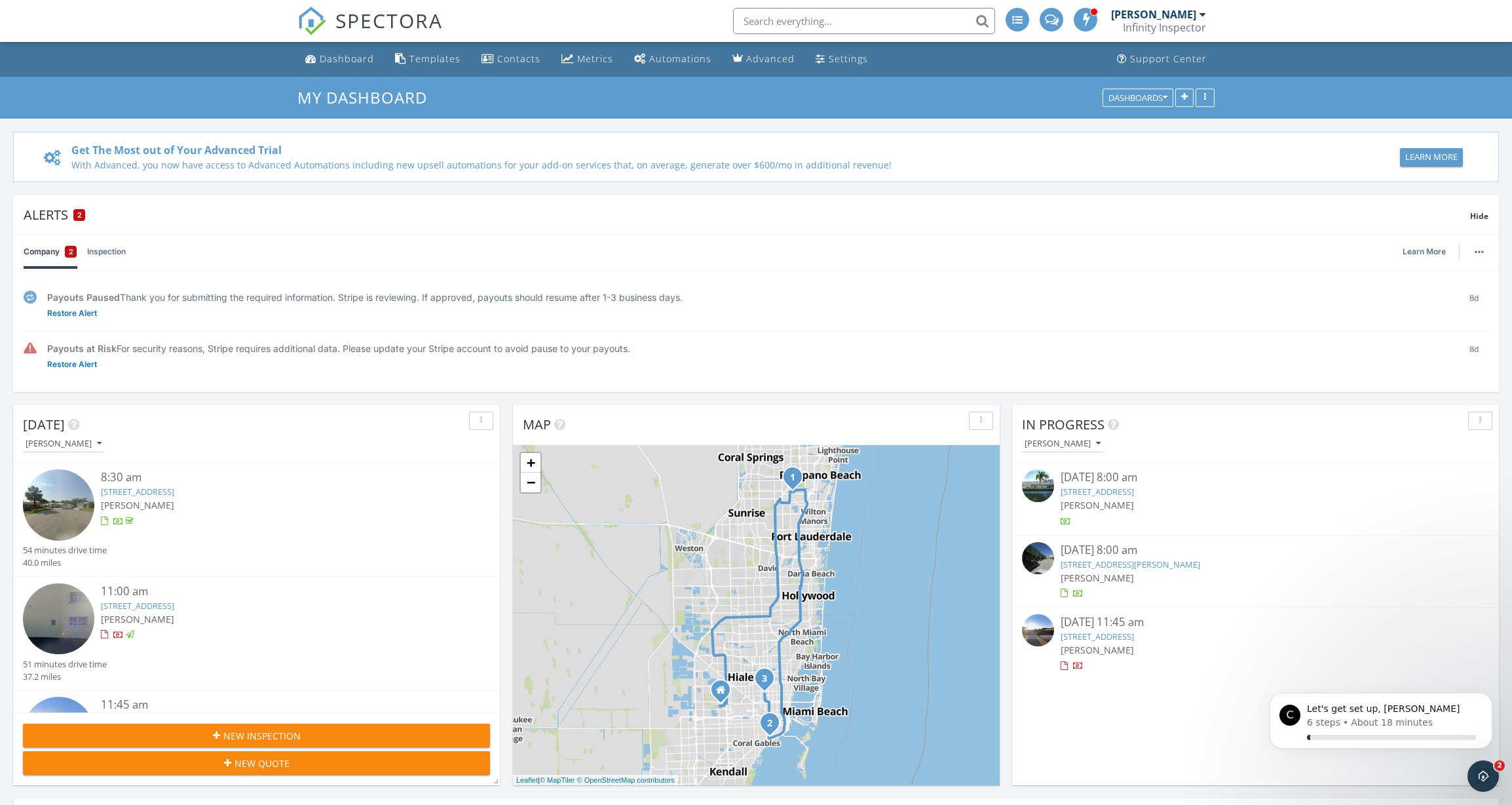
click at [1198, 15] on div "[PERSON_NAME]" at bounding box center [1159, 14] width 95 height 13
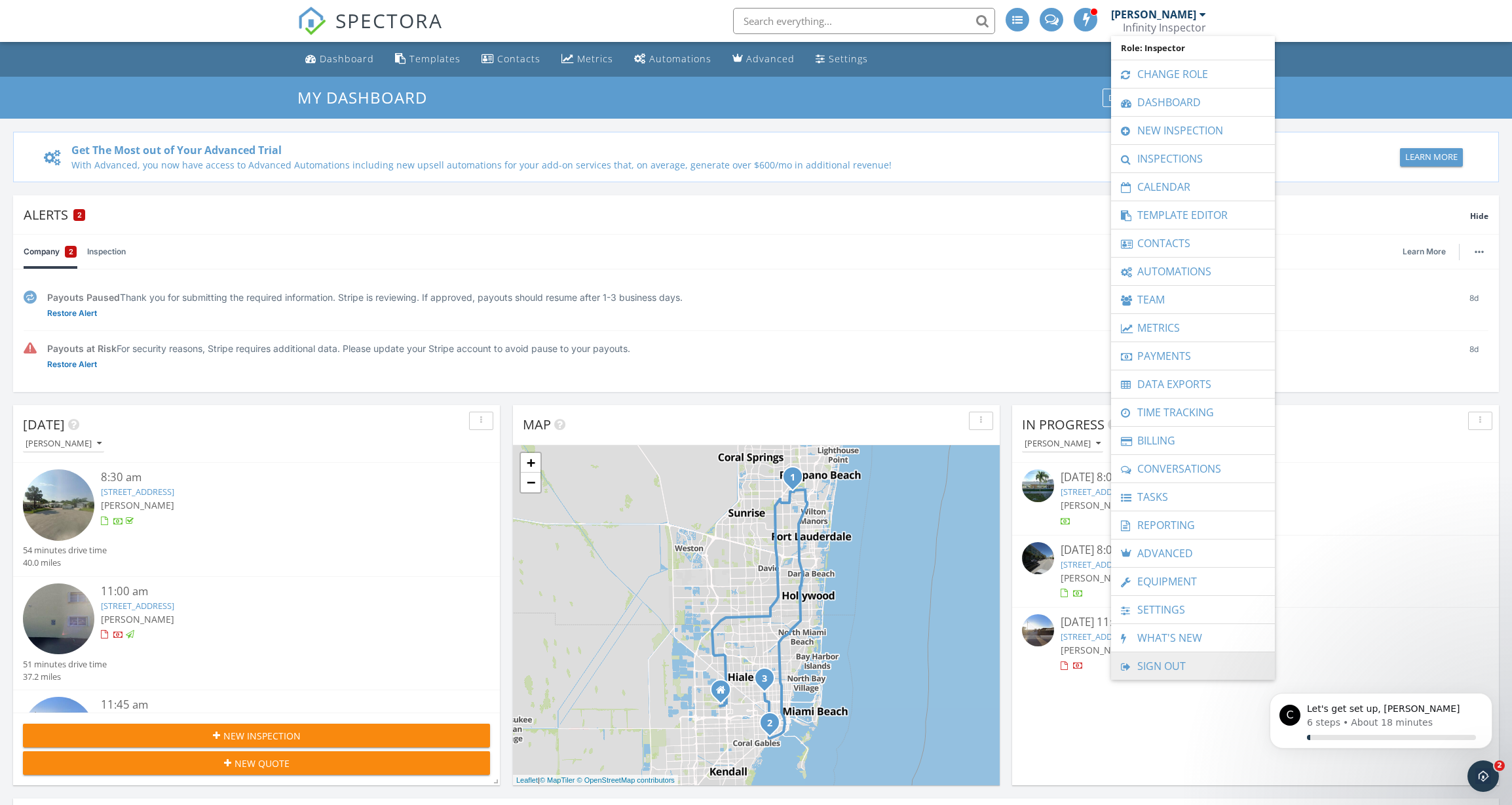
click at [1181, 661] on link "Sign Out" at bounding box center [1192, 666] width 151 height 27
